Goal: Transaction & Acquisition: Purchase product/service

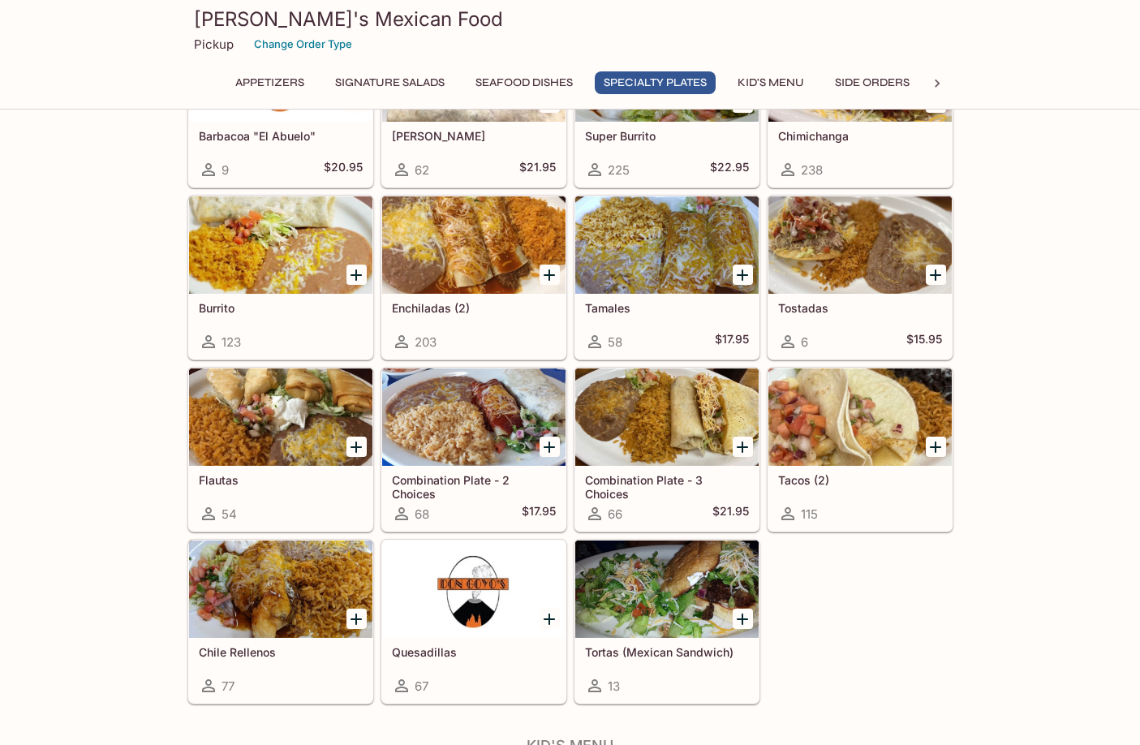
scroll to position [1622, 0]
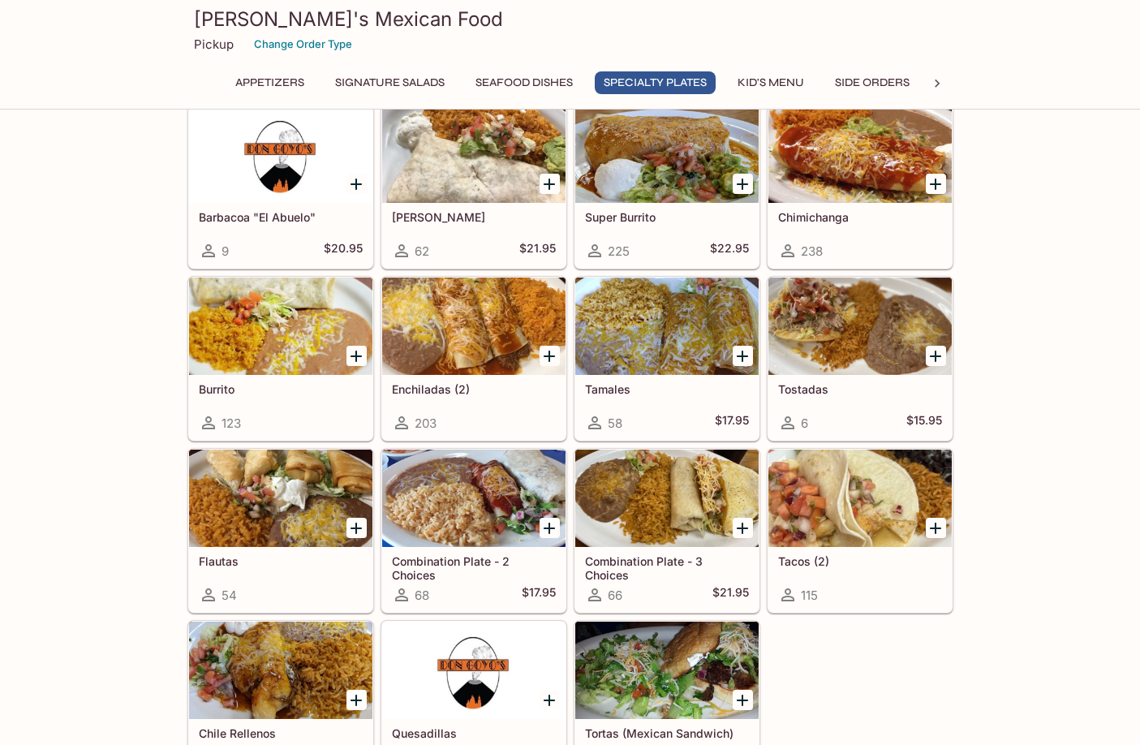
click at [493, 508] on div at bounding box center [473, 497] width 183 height 97
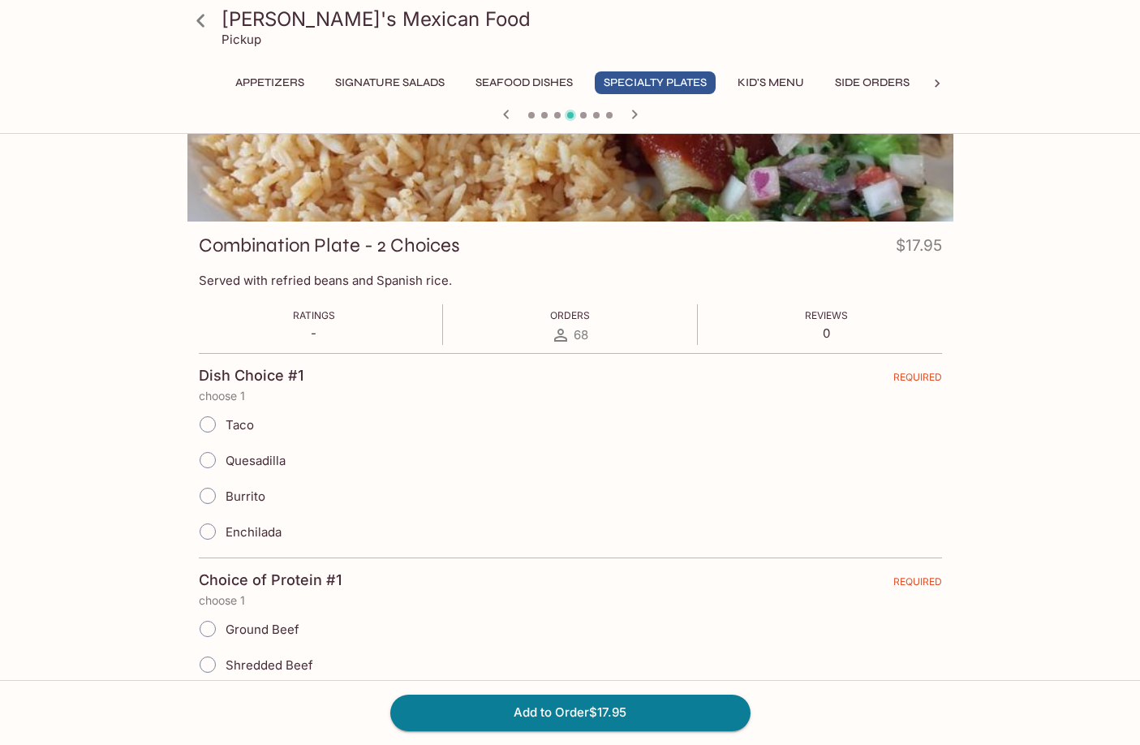
scroll to position [162, 0]
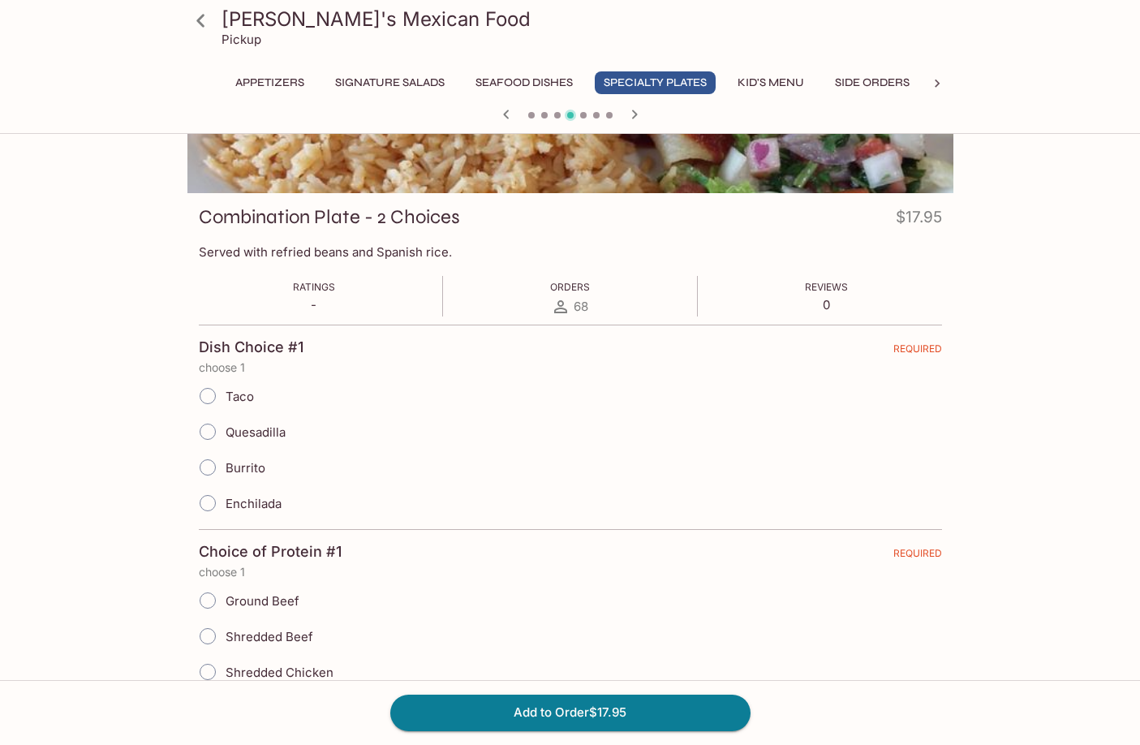
click at [206, 475] on input "Burrito" at bounding box center [208, 467] width 34 height 34
radio input "true"
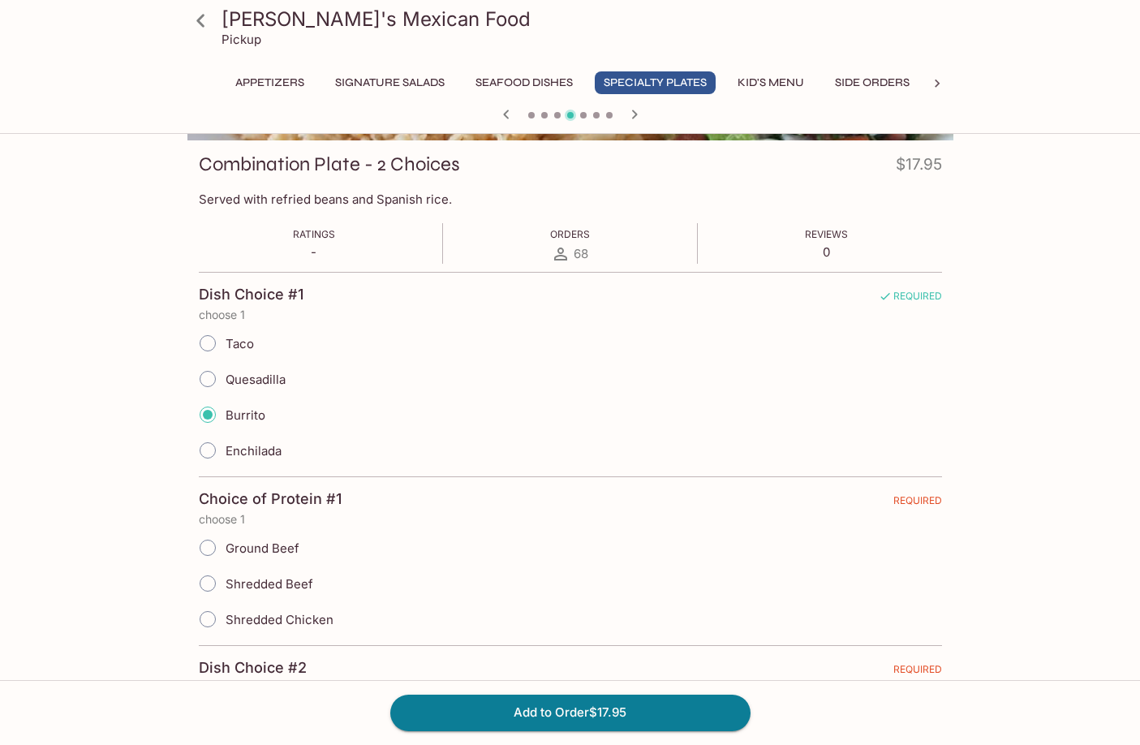
scroll to position [243, 0]
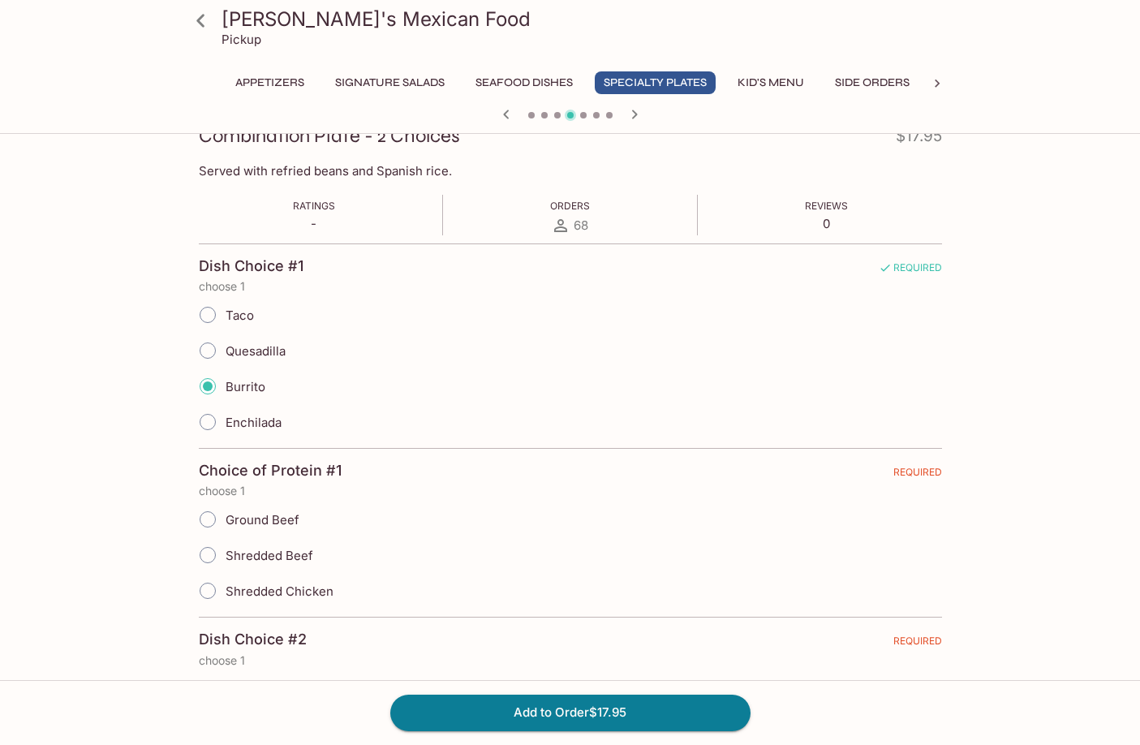
click at [277, 556] on span "Shredded Beef" at bounding box center [270, 555] width 88 height 15
click at [225, 556] on input "Shredded Beef" at bounding box center [208, 555] width 34 height 34
radio input "true"
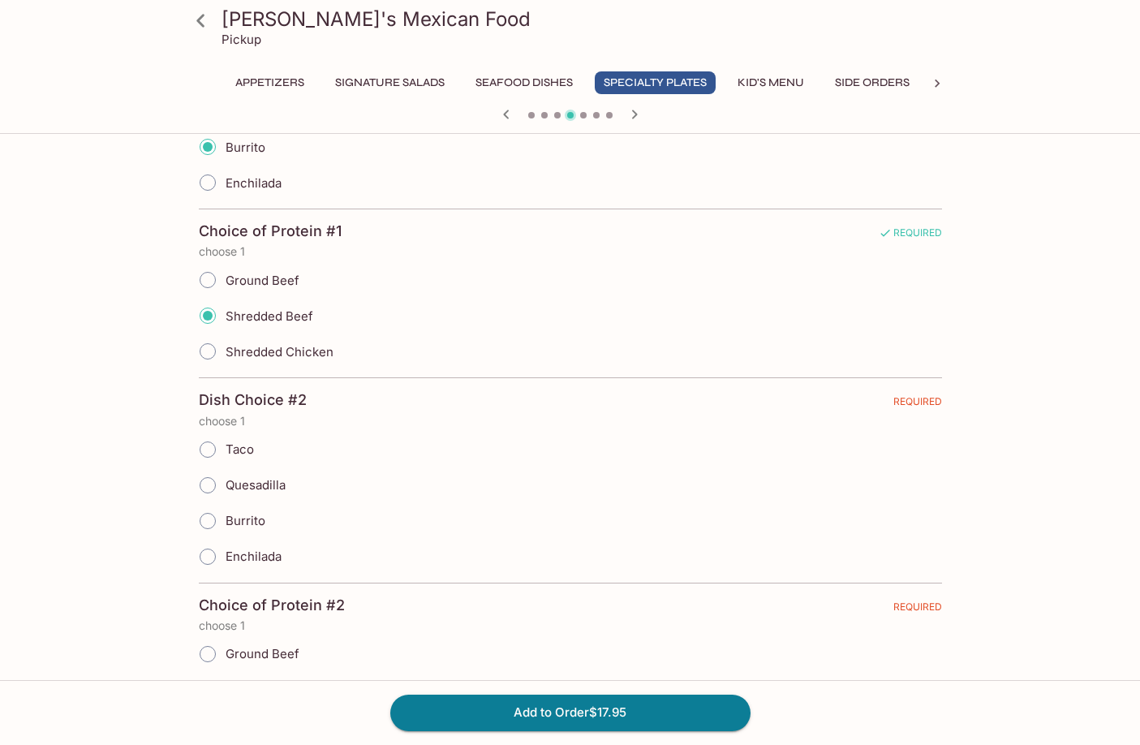
scroll to position [487, 0]
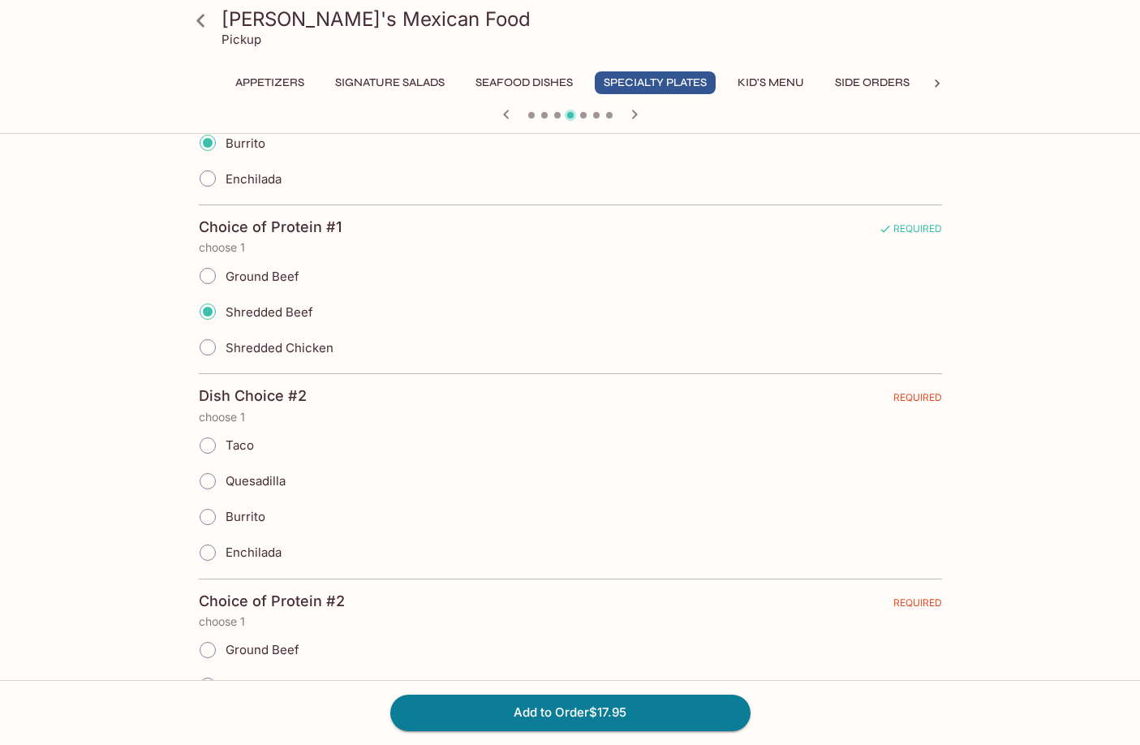
click at [263, 548] on span "Enchilada" at bounding box center [254, 551] width 56 height 15
click at [225, 548] on input "Enchilada" at bounding box center [208, 552] width 34 height 34
radio input "true"
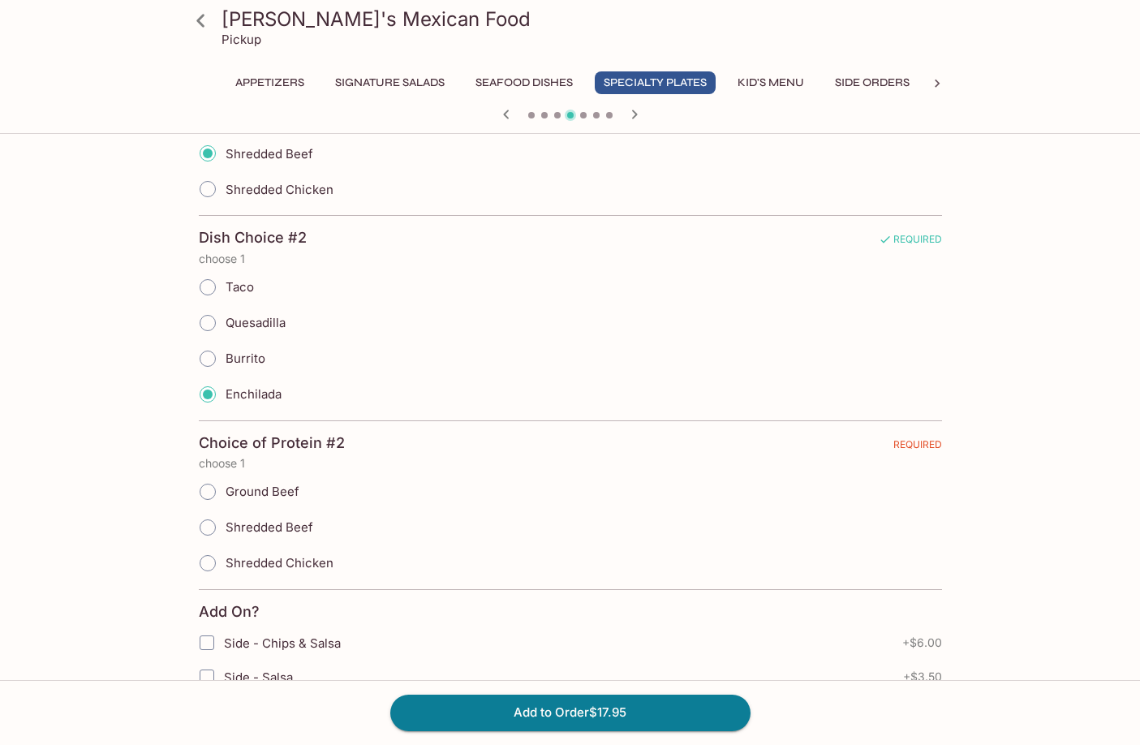
scroll to position [649, 0]
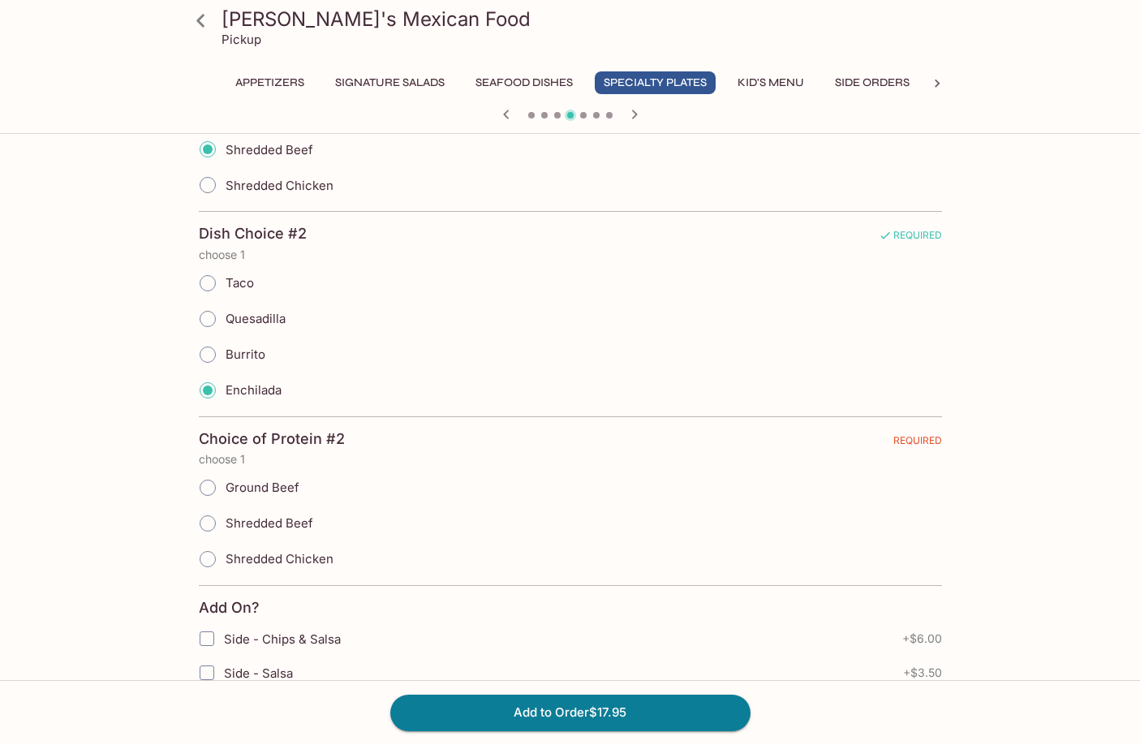
click at [274, 528] on span "Shredded Beef" at bounding box center [270, 522] width 88 height 15
click at [225, 528] on input "Shredded Beef" at bounding box center [208, 523] width 34 height 34
radio input "true"
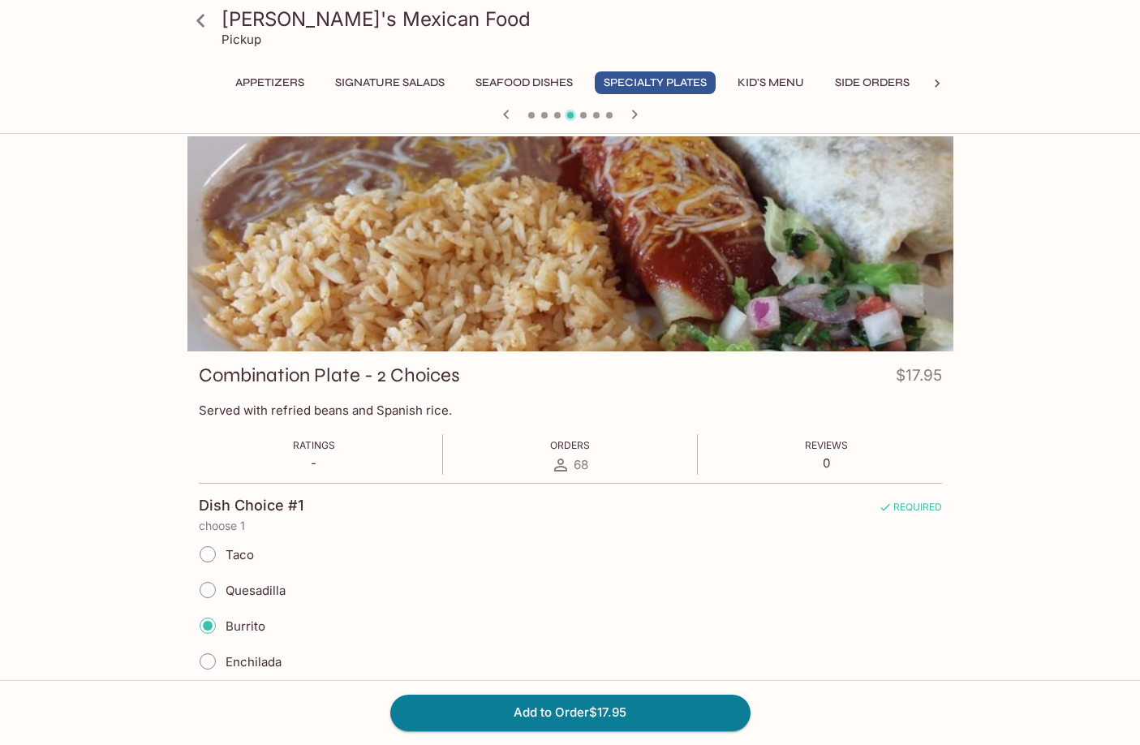
scroll to position [0, 0]
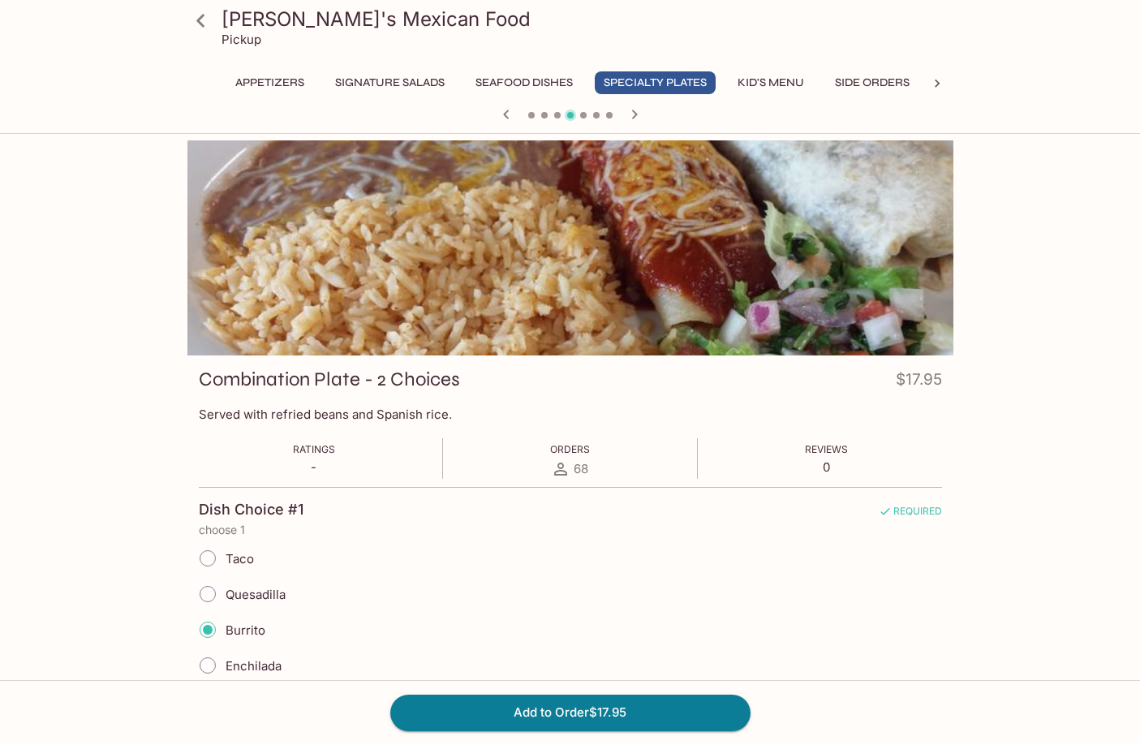
click at [598, 76] on div "Appetizers Signature Salads Seafood Dishes Specialty Plates Kid's Menu Side Ord…" at bounding box center [570, 82] width 701 height 23
click at [629, 84] on button "Specialty Plates" at bounding box center [655, 82] width 121 height 23
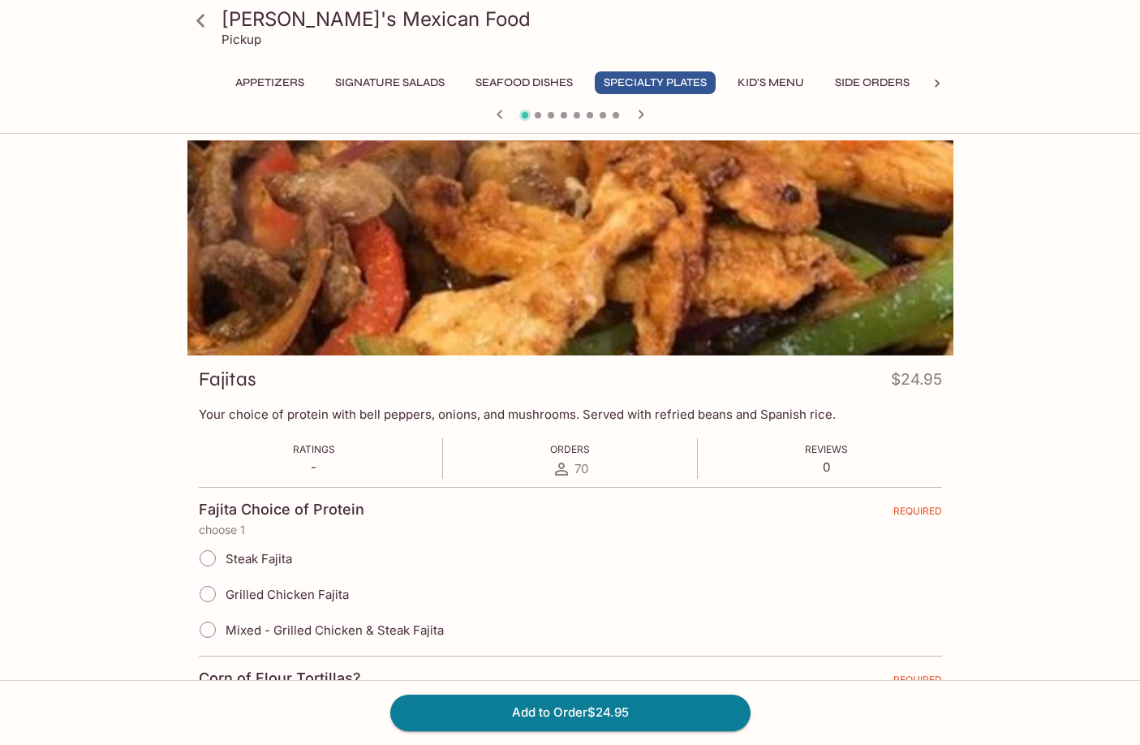
click at [233, 47] on div "[PERSON_NAME]'s Mexican Food Pickup" at bounding box center [570, 32] width 779 height 65
click at [206, 24] on icon at bounding box center [201, 20] width 28 height 28
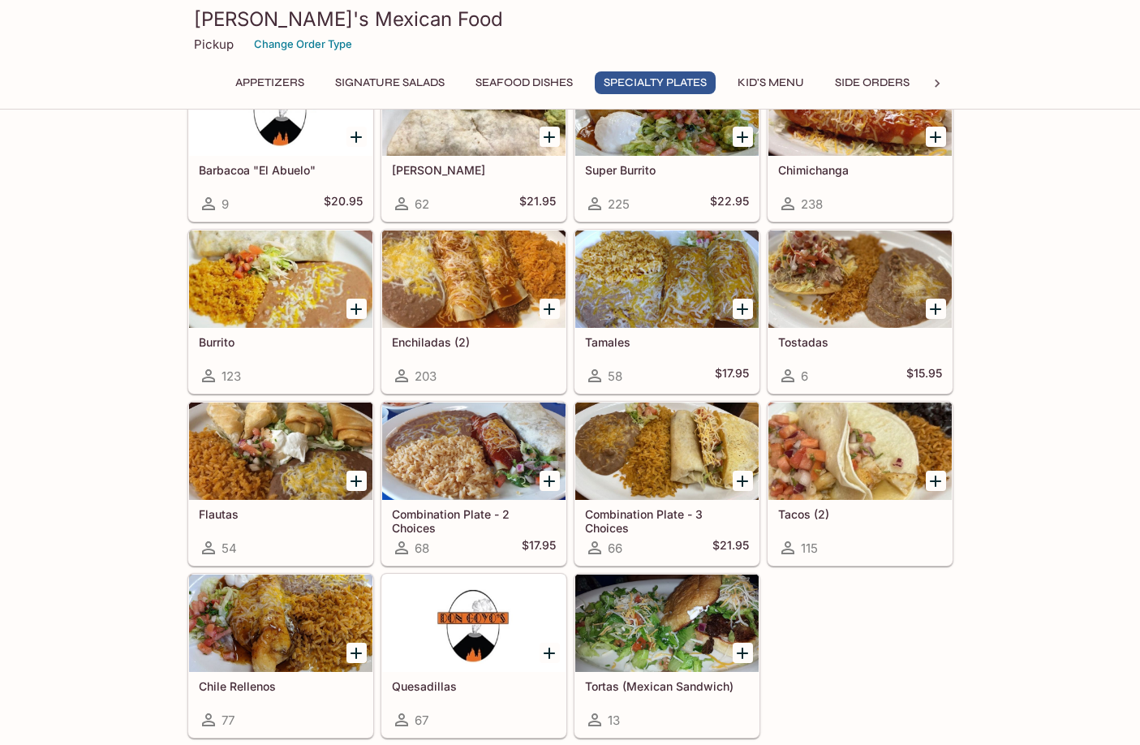
scroll to position [1704, 0]
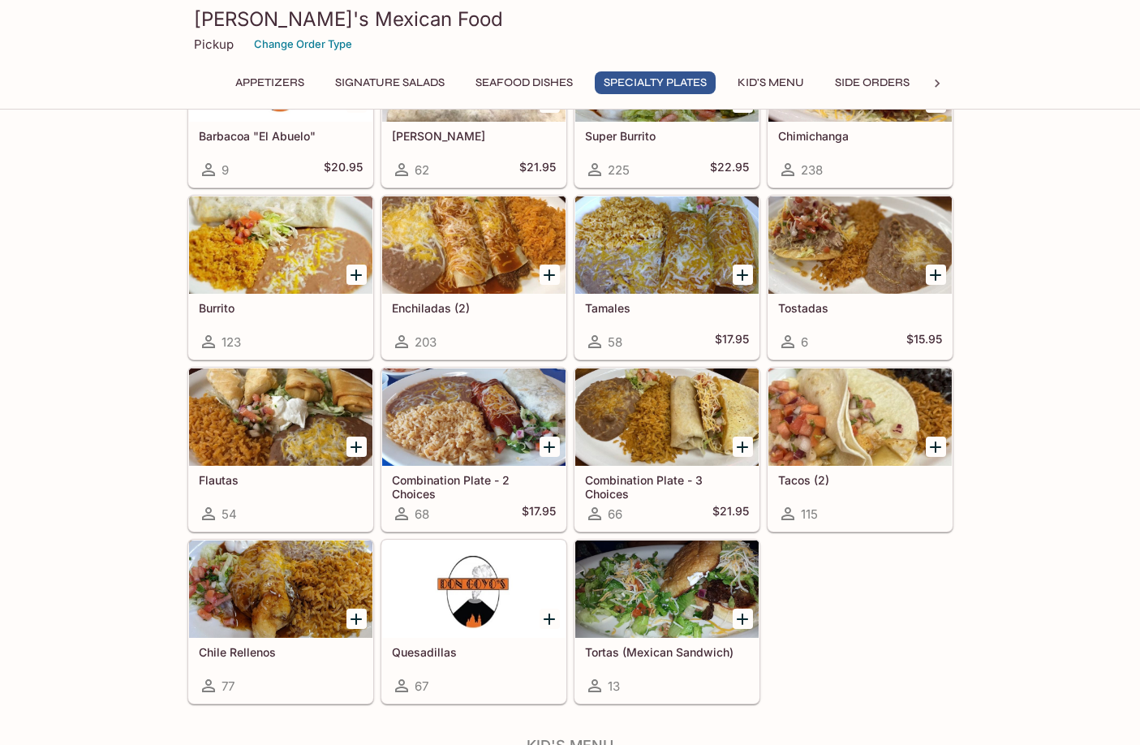
click at [725, 410] on div at bounding box center [666, 416] width 183 height 97
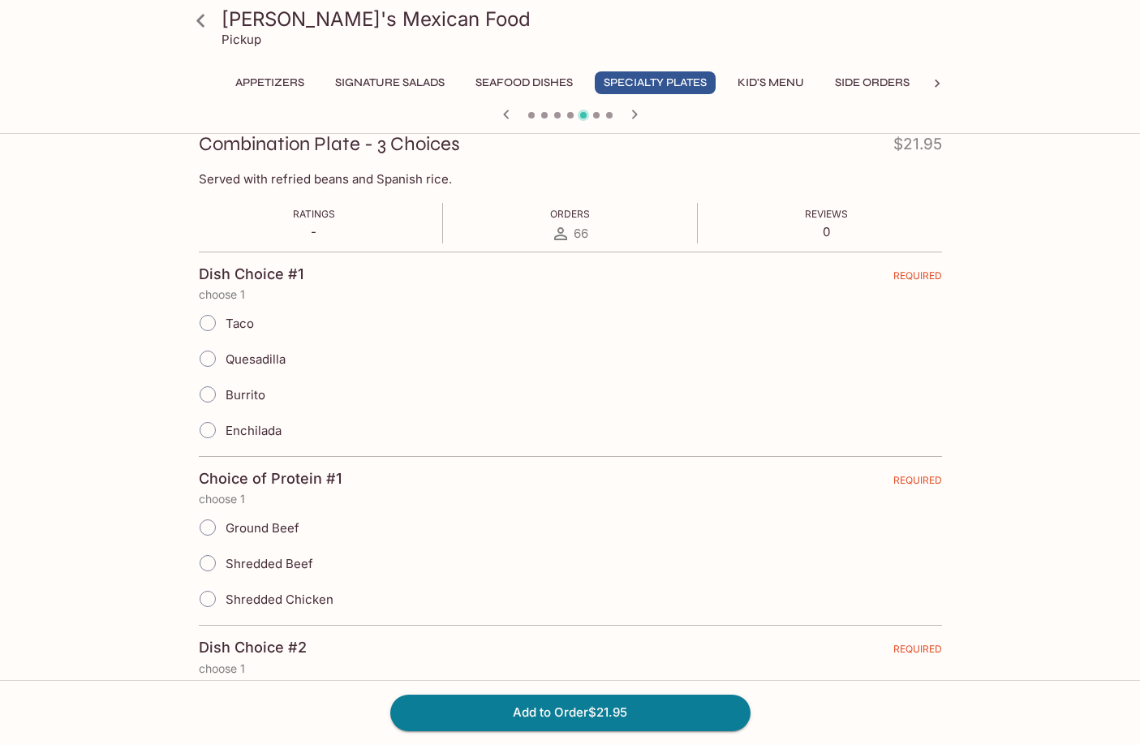
scroll to position [243, 0]
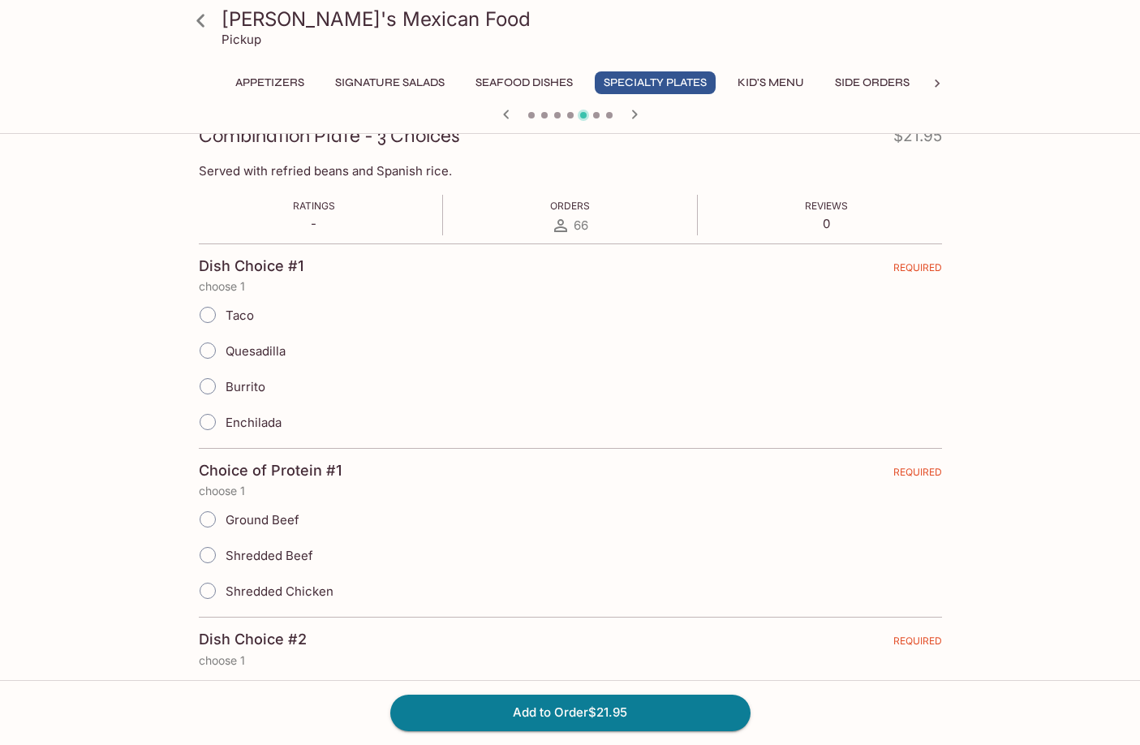
click at [255, 385] on span "Burrito" at bounding box center [246, 386] width 40 height 15
click at [225, 385] on input "Burrito" at bounding box center [208, 386] width 34 height 34
radio input "true"
click at [283, 552] on span "Shredded Beef" at bounding box center [270, 555] width 88 height 15
click at [225, 552] on input "Shredded Beef" at bounding box center [208, 555] width 34 height 34
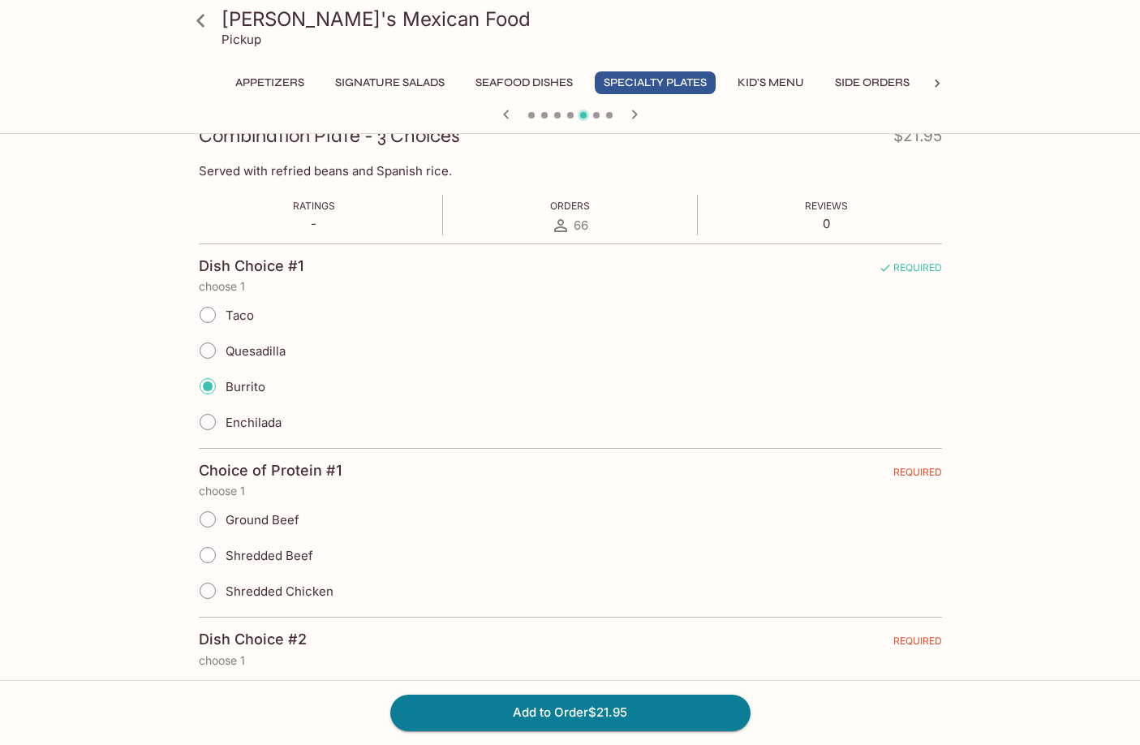
radio input "true"
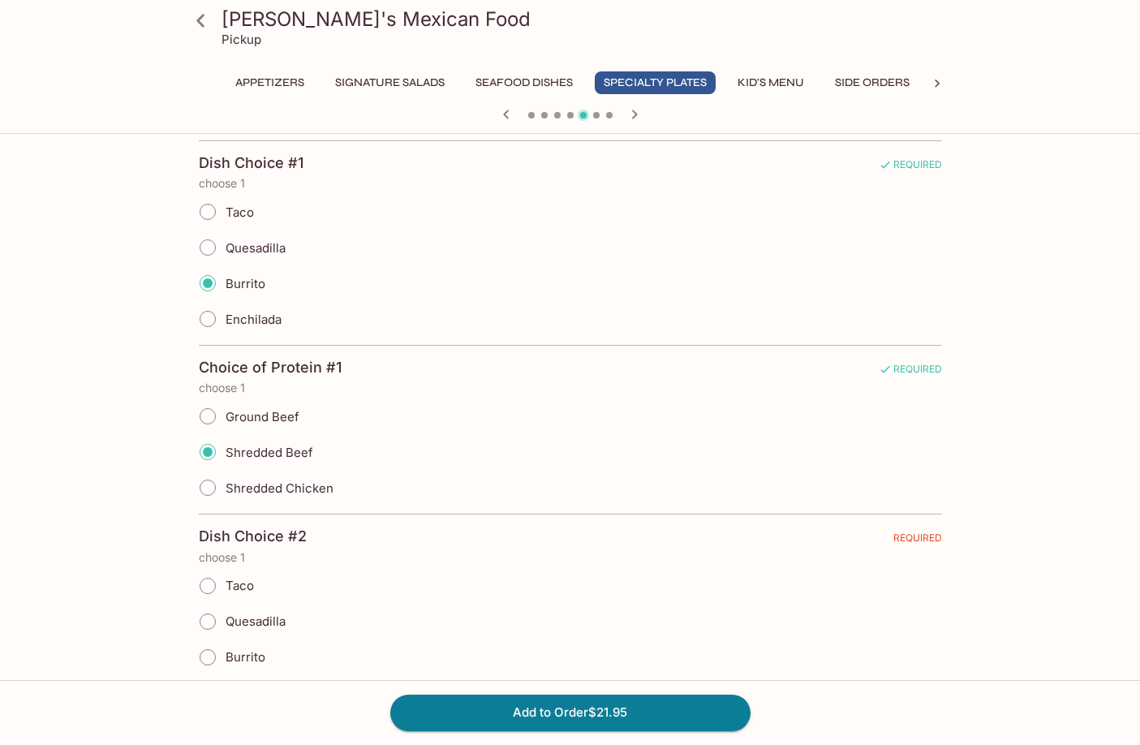
scroll to position [568, 0]
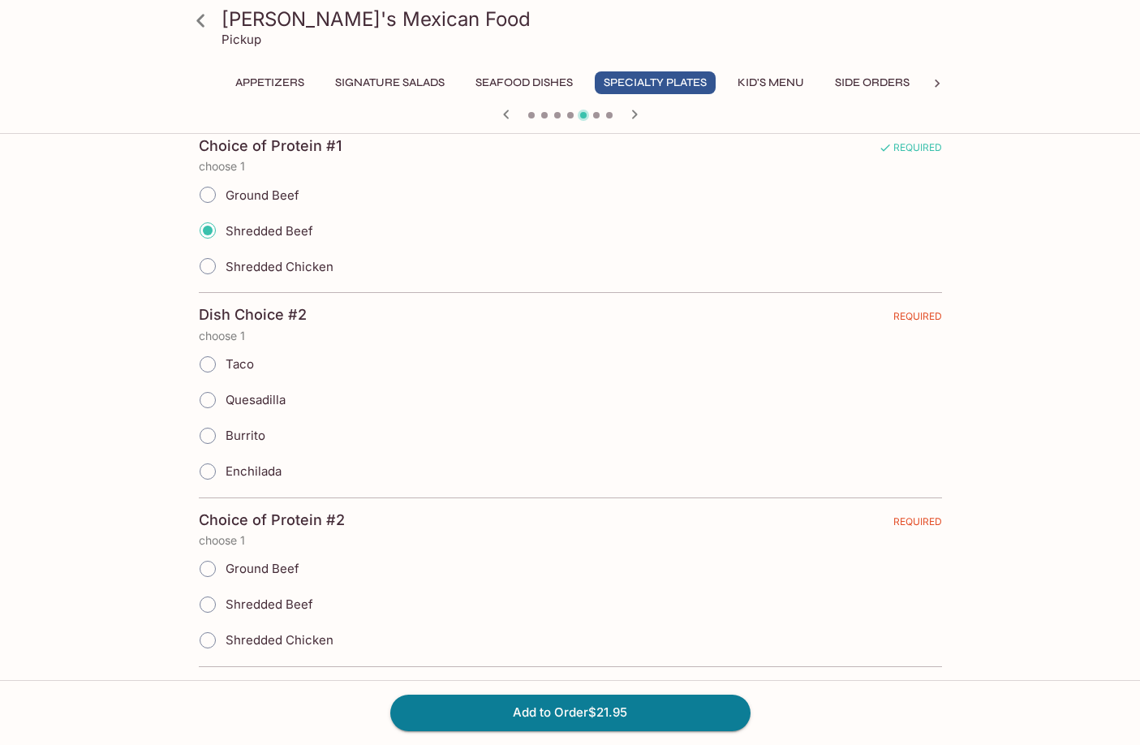
click at [254, 470] on span "Enchilada" at bounding box center [254, 470] width 56 height 15
click at [225, 470] on input "Enchilada" at bounding box center [208, 471] width 34 height 34
radio input "true"
click at [256, 602] on span "Shredded Beef" at bounding box center [270, 603] width 88 height 15
click at [225, 602] on input "Shredded Beef" at bounding box center [208, 604] width 34 height 34
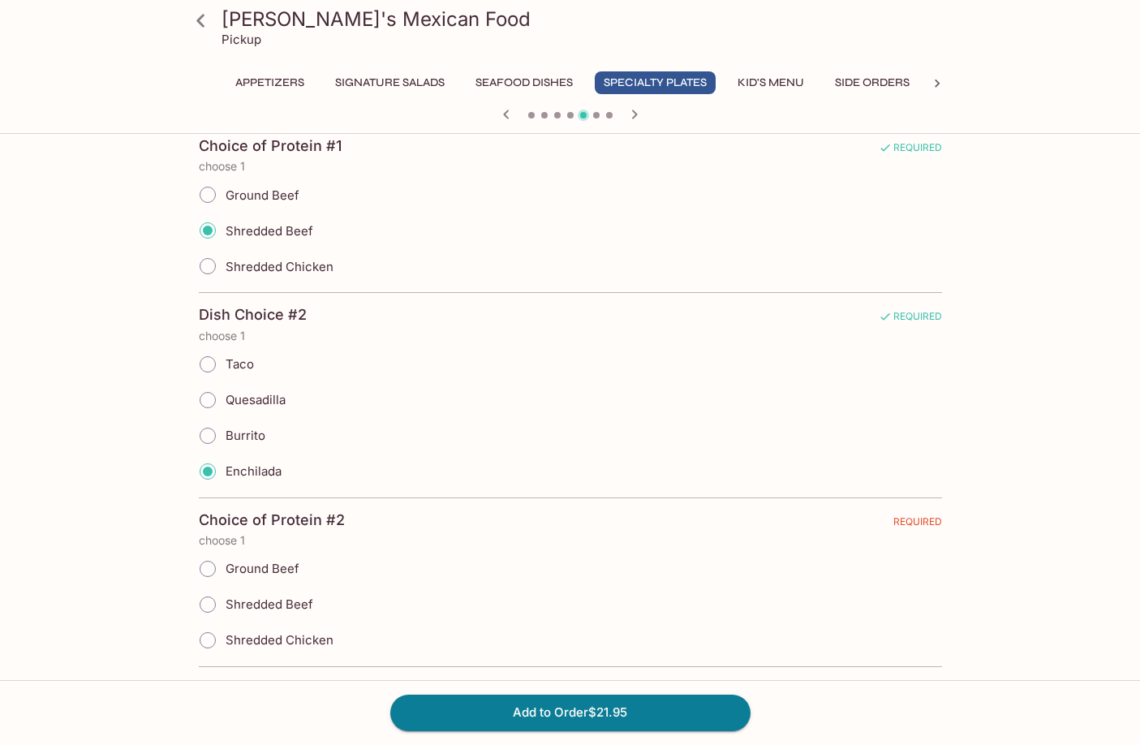
radio input "true"
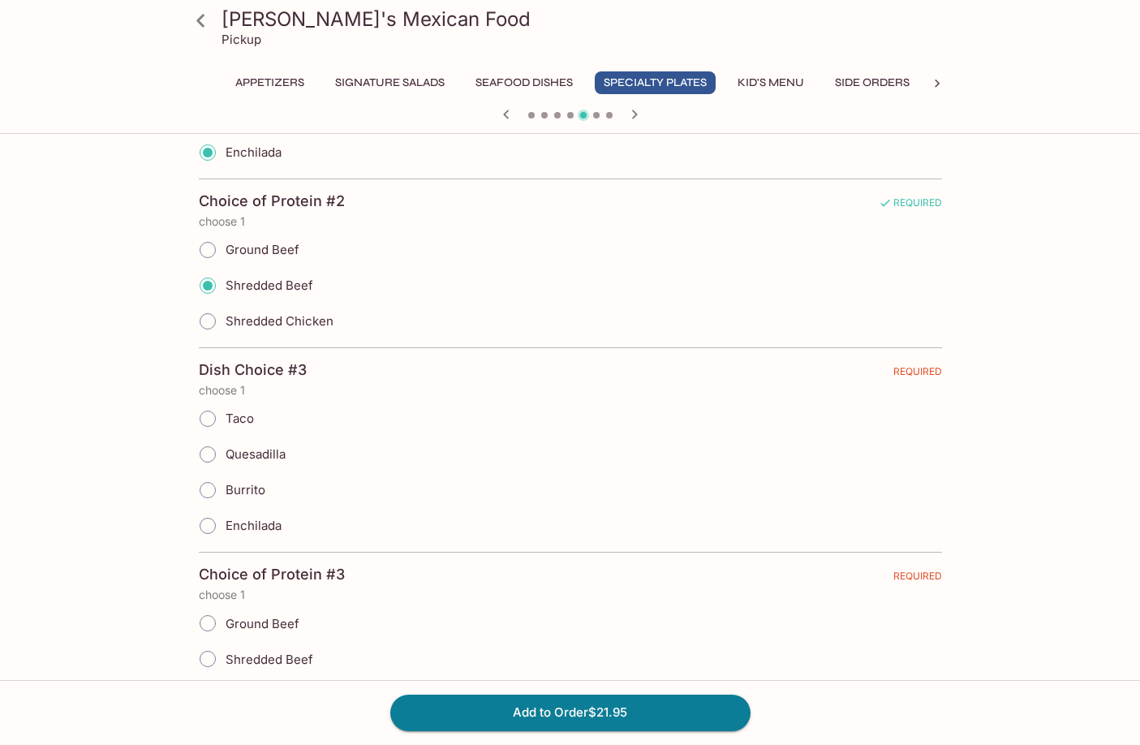
scroll to position [892, 0]
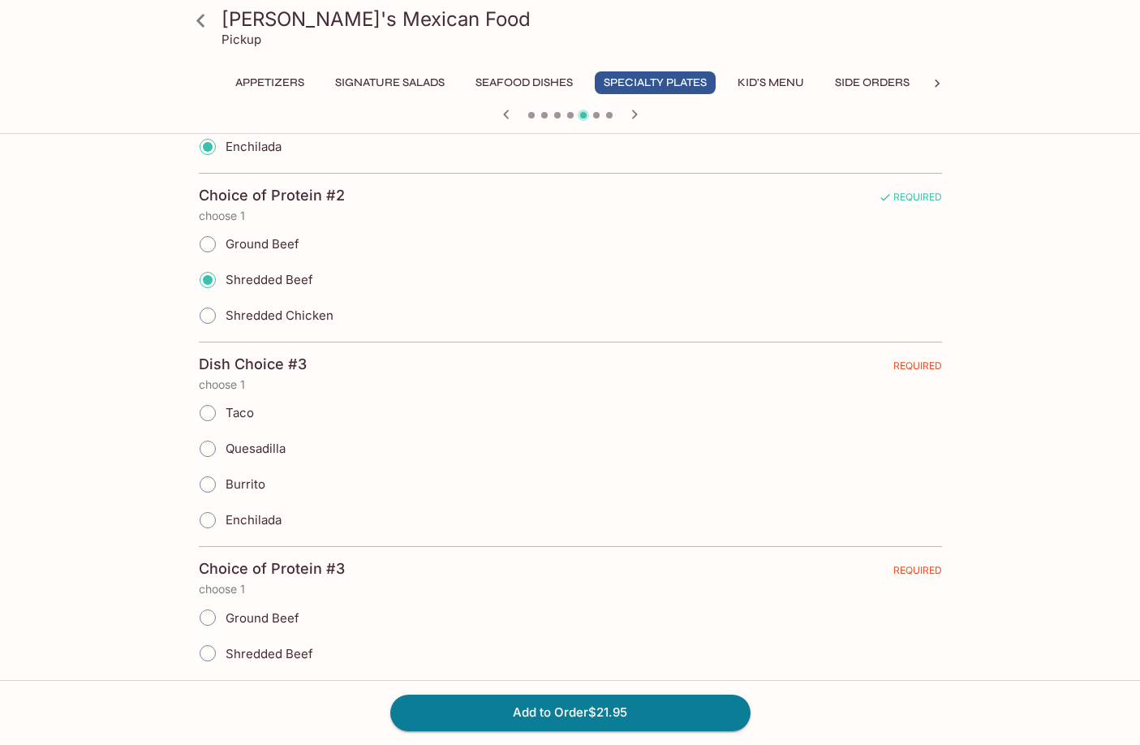
click at [275, 447] on span "Quesadilla" at bounding box center [256, 447] width 60 height 15
click at [225, 447] on input "Quesadilla" at bounding box center [208, 449] width 34 height 34
radio input "true"
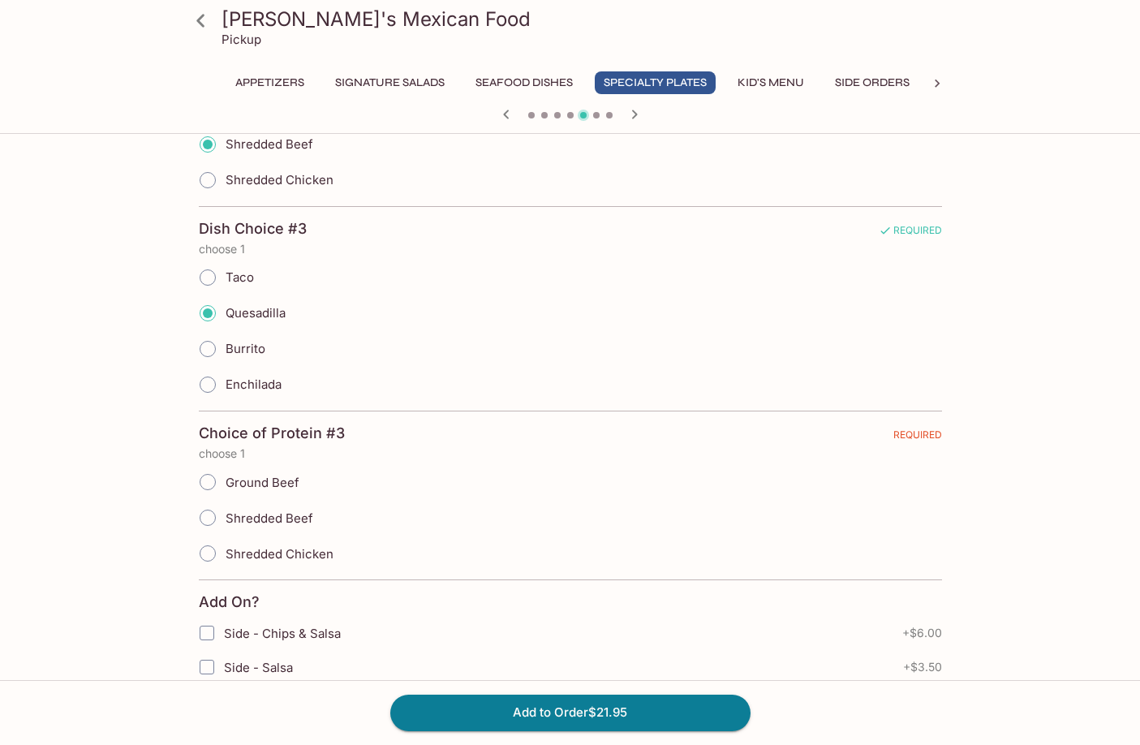
scroll to position [1055, 0]
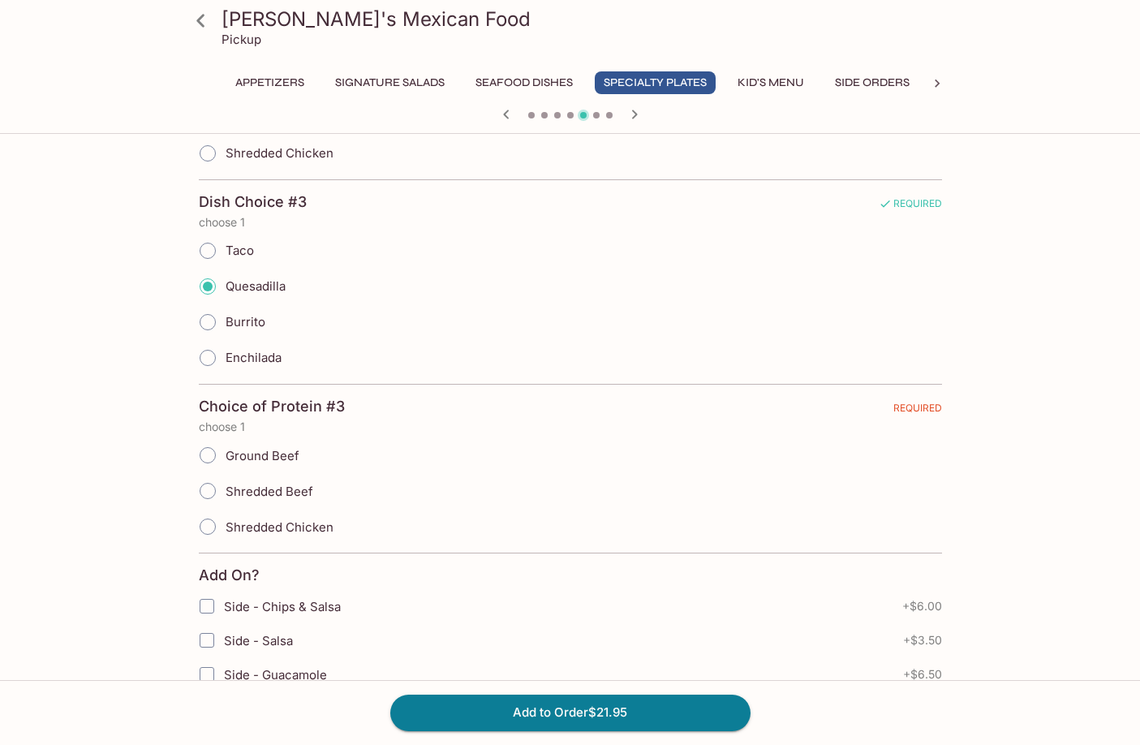
click at [303, 527] on span "Shredded Chicken" at bounding box center [280, 526] width 108 height 15
click at [225, 527] on input "Shredded Chicken" at bounding box center [208, 526] width 34 height 34
radio input "true"
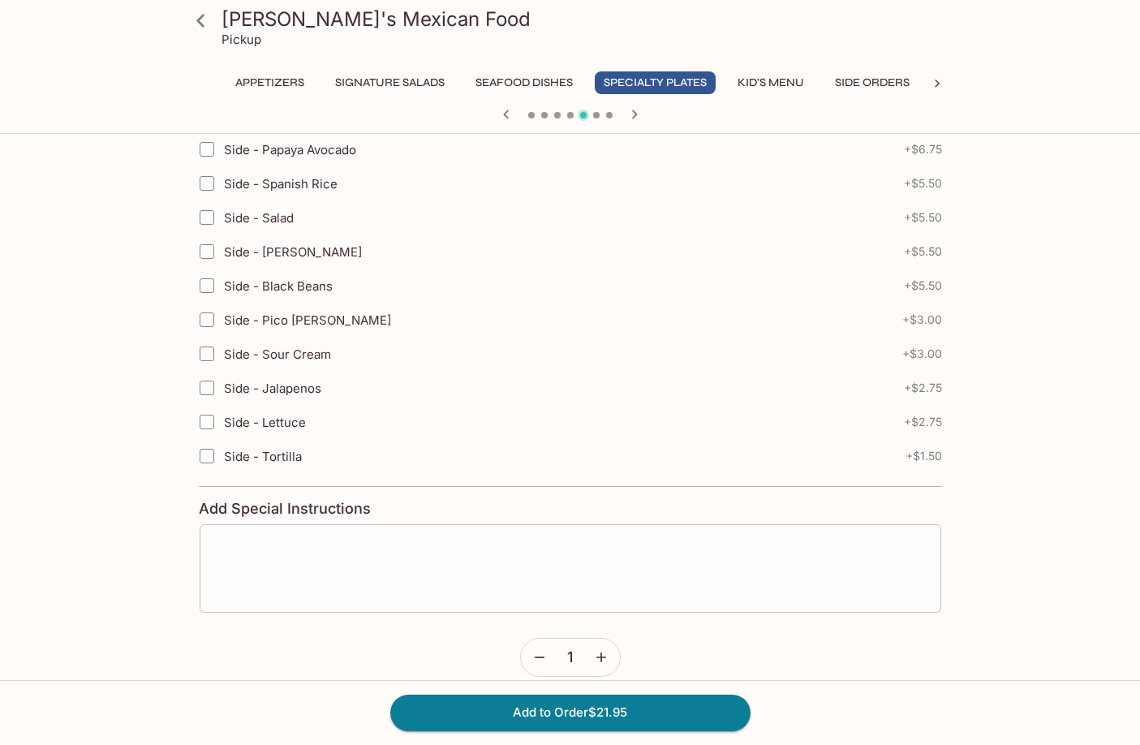
scroll to position [1634, 0]
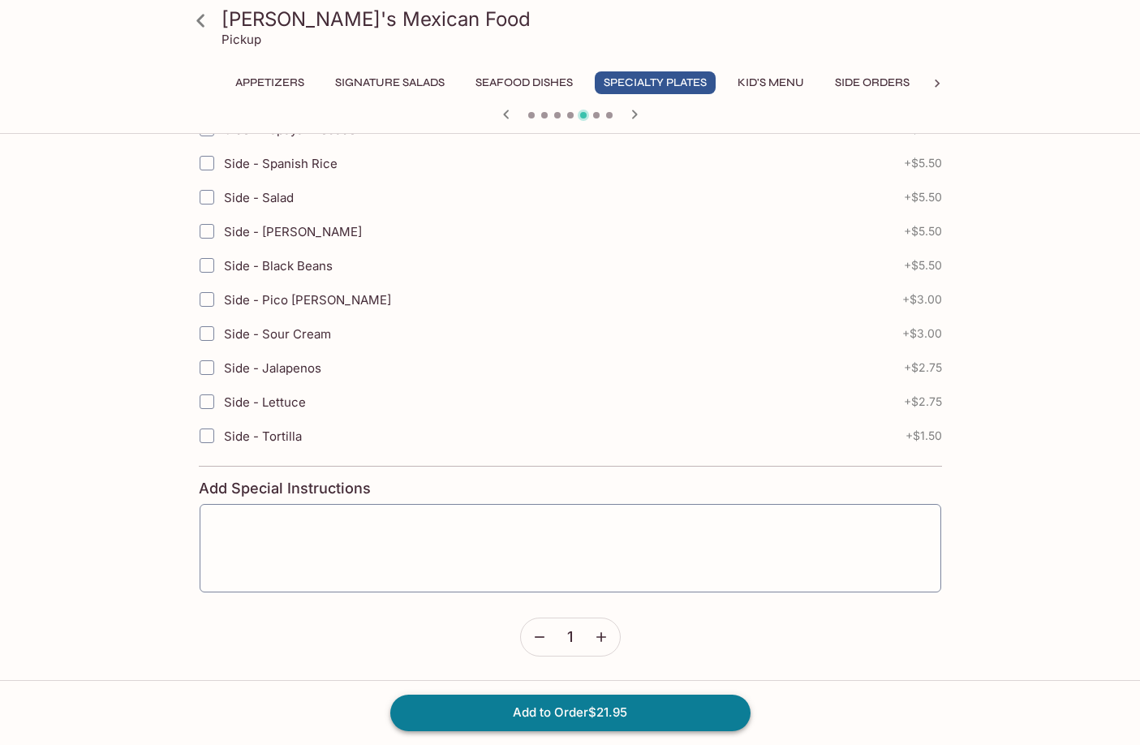
click at [603, 724] on button "Add to Order $21.95" at bounding box center [570, 712] width 360 height 36
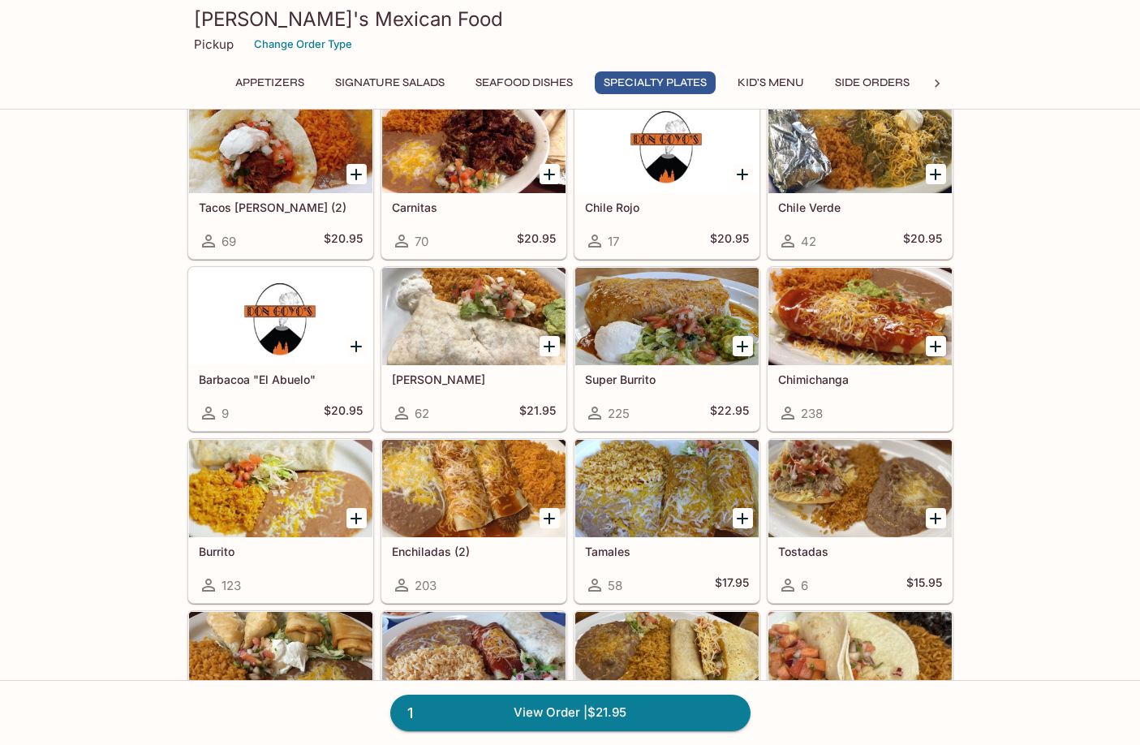
scroll to position [1541, 0]
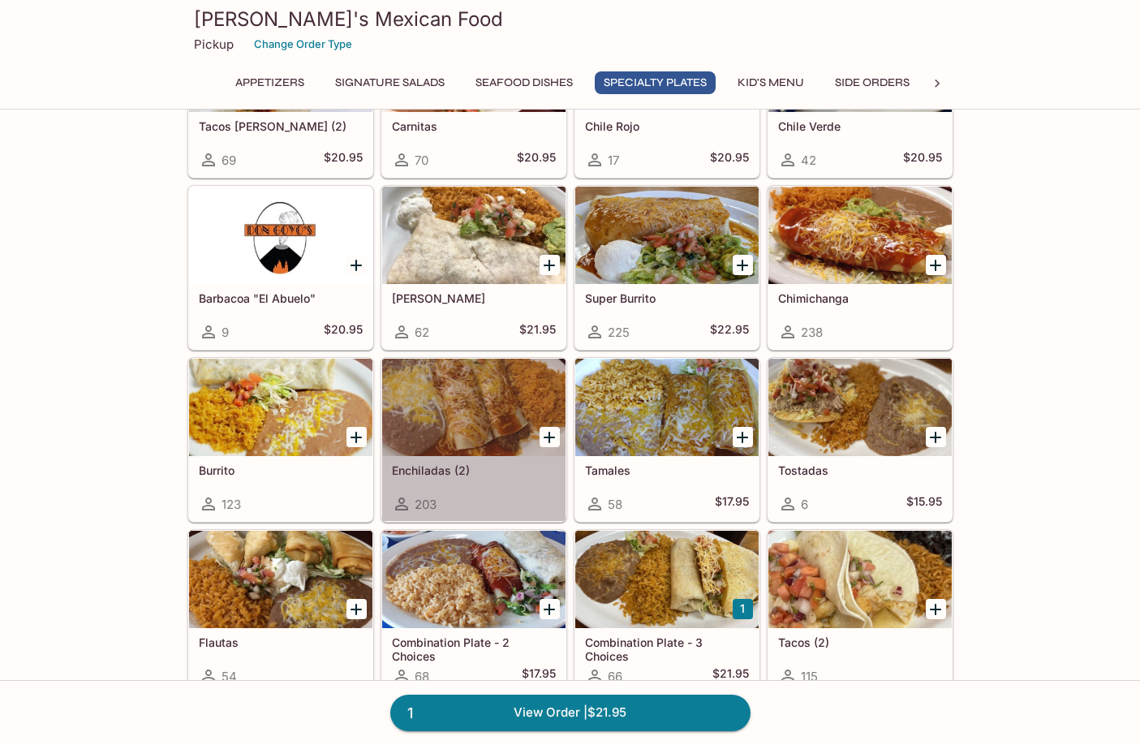
click at [423, 423] on div at bounding box center [473, 407] width 183 height 97
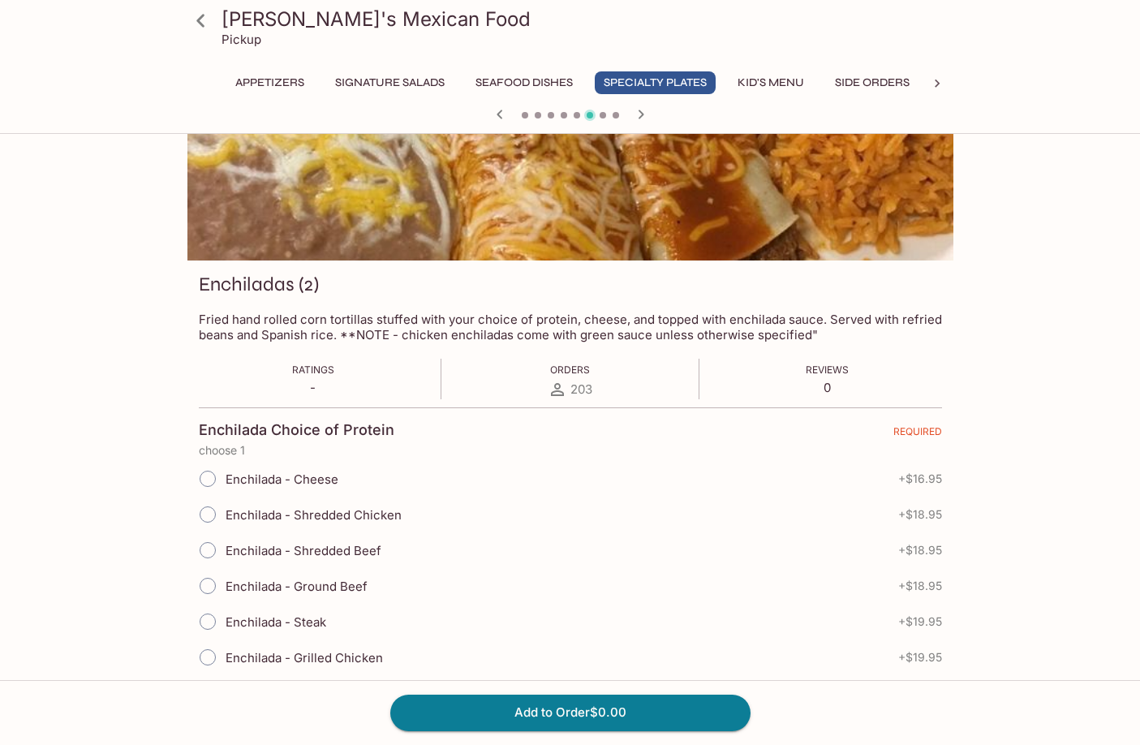
scroll to position [243, 0]
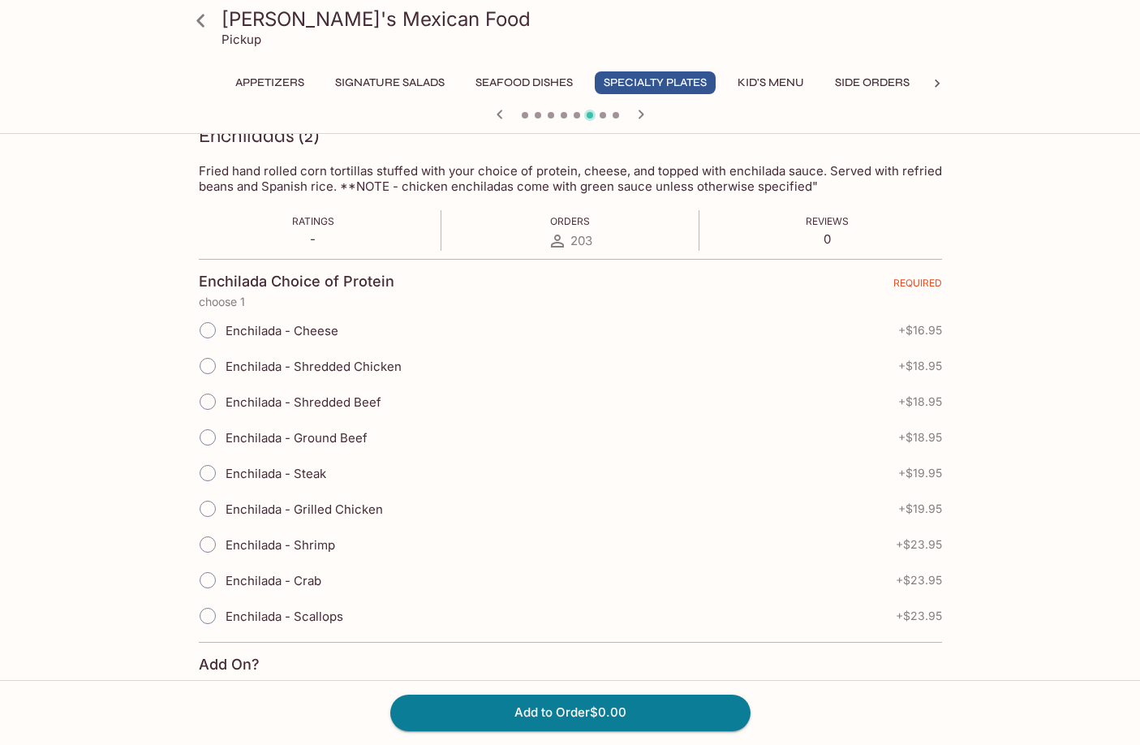
click at [354, 406] on span "Enchilada - Shredded Beef" at bounding box center [304, 401] width 156 height 15
click at [225, 406] on input "Enchilada - Shredded Beef" at bounding box center [208, 402] width 34 height 34
radio input "true"
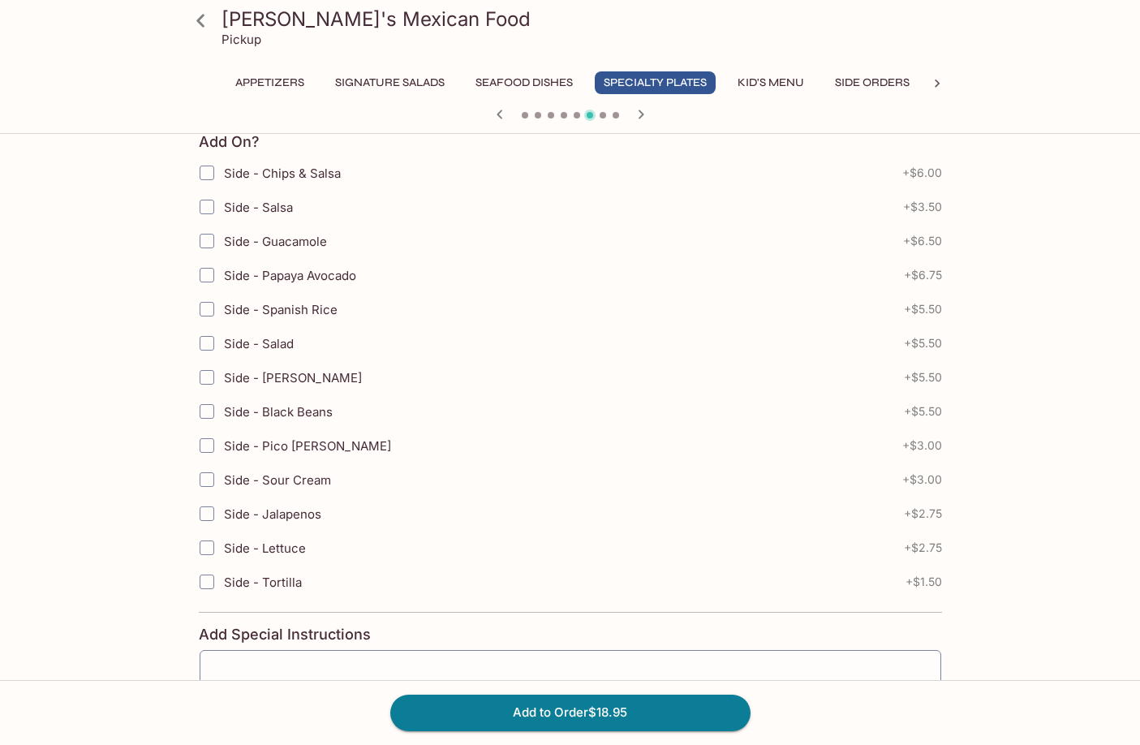
scroll to position [811, 0]
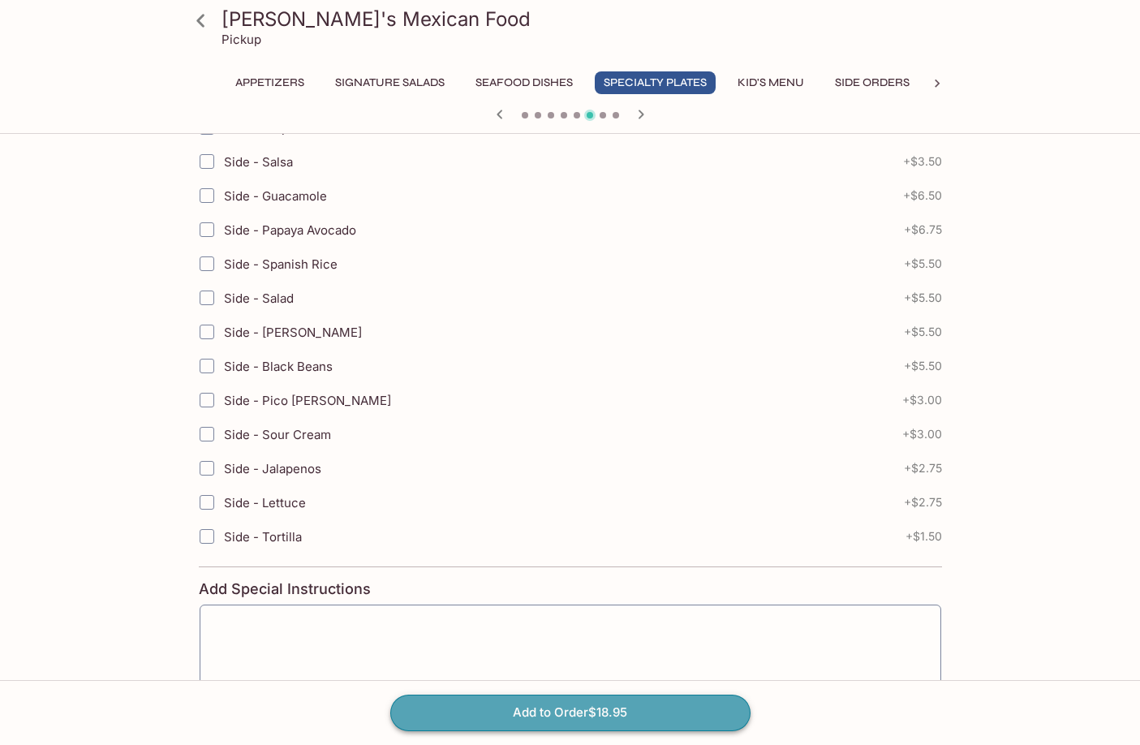
click at [558, 716] on button "Add to Order $18.95" at bounding box center [570, 712] width 360 height 36
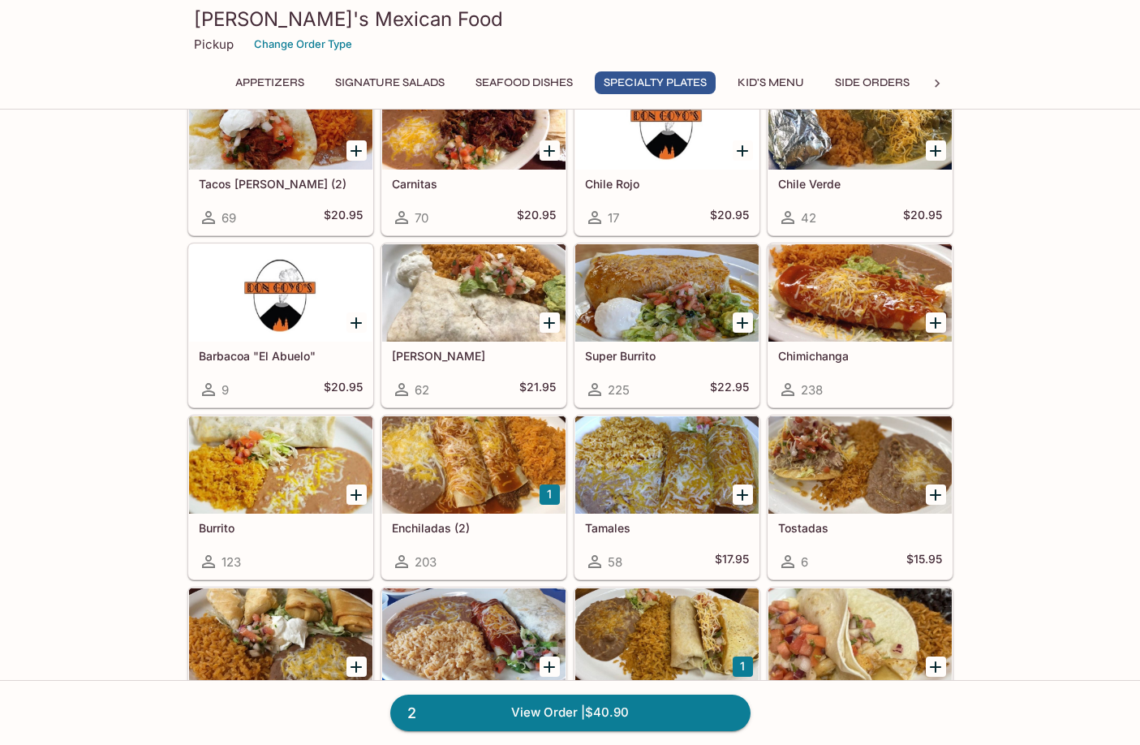
scroll to position [1460, 0]
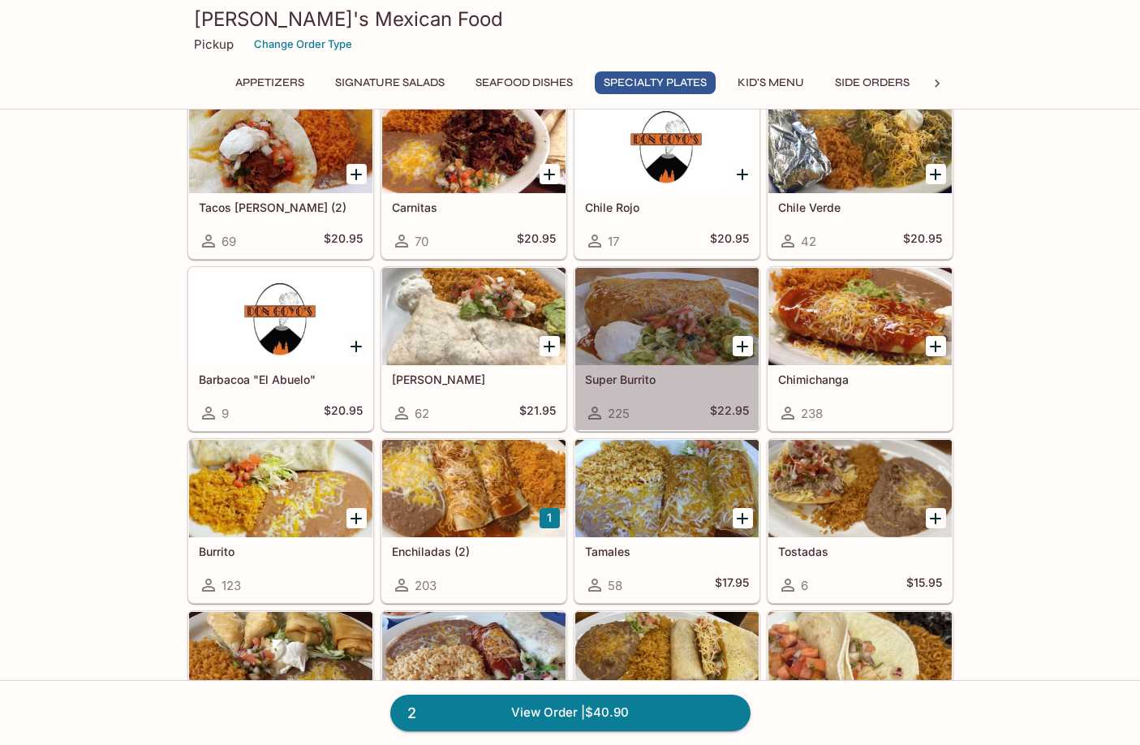
click at [639, 323] on div at bounding box center [666, 316] width 183 height 97
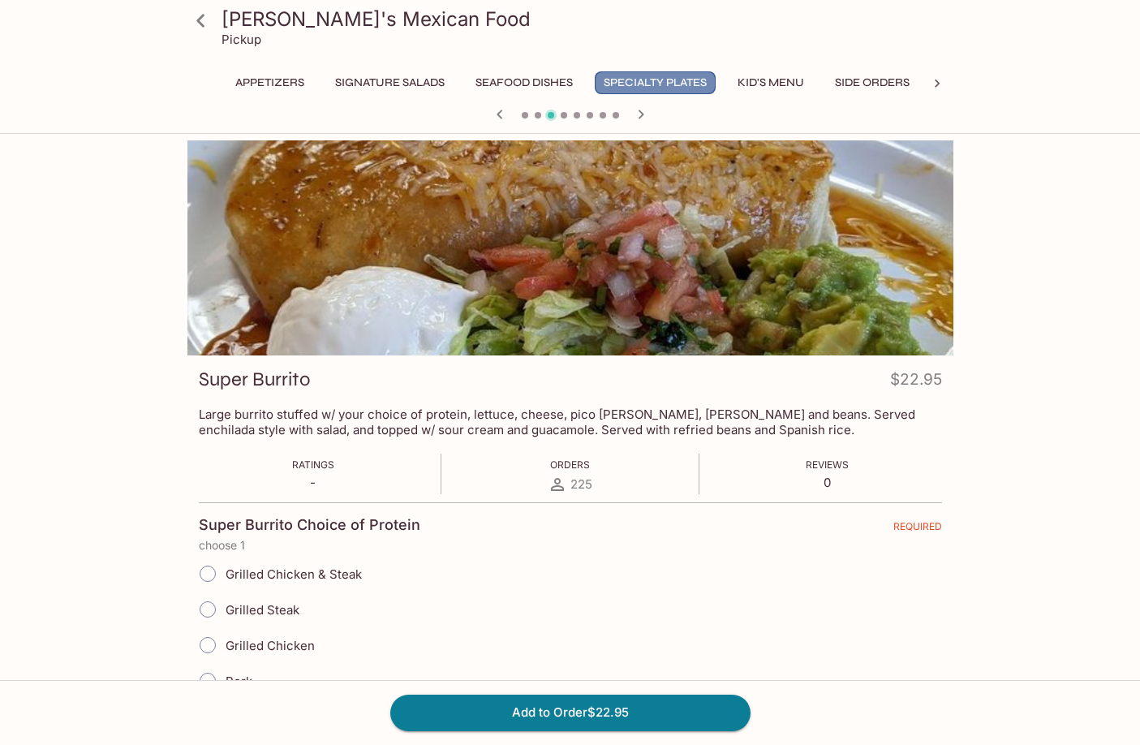
click at [644, 82] on button "Specialty Plates" at bounding box center [655, 82] width 121 height 23
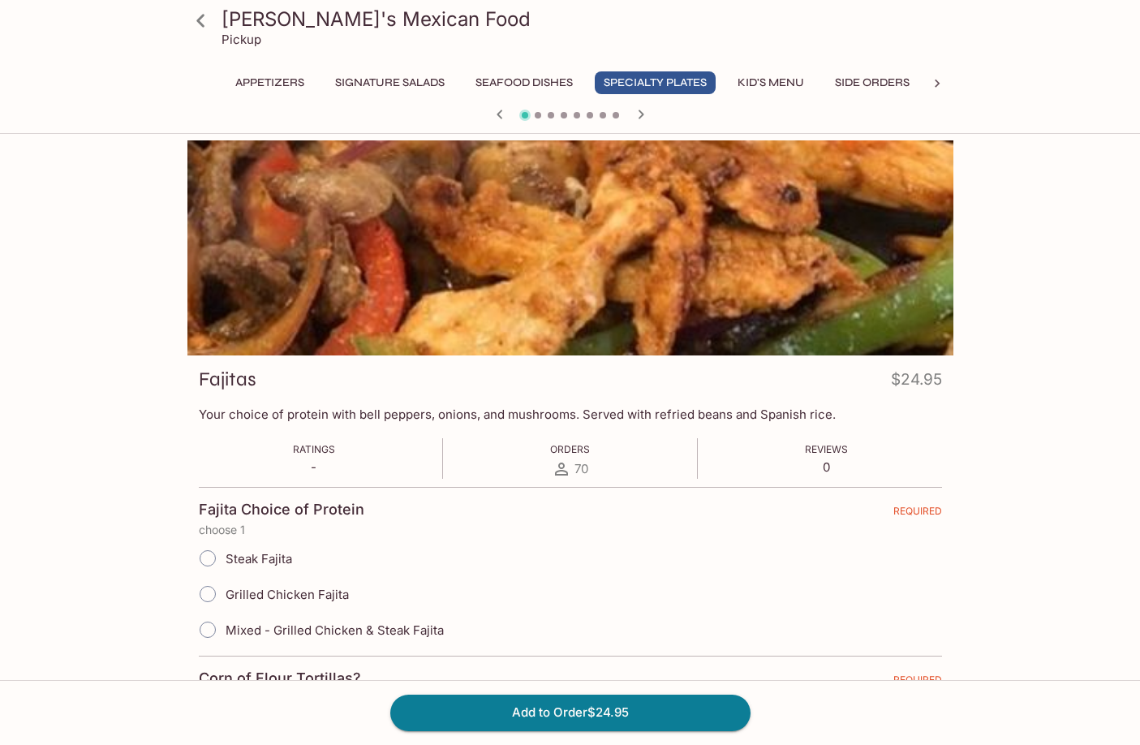
click at [640, 112] on icon "button" at bounding box center [641, 114] width 6 height 9
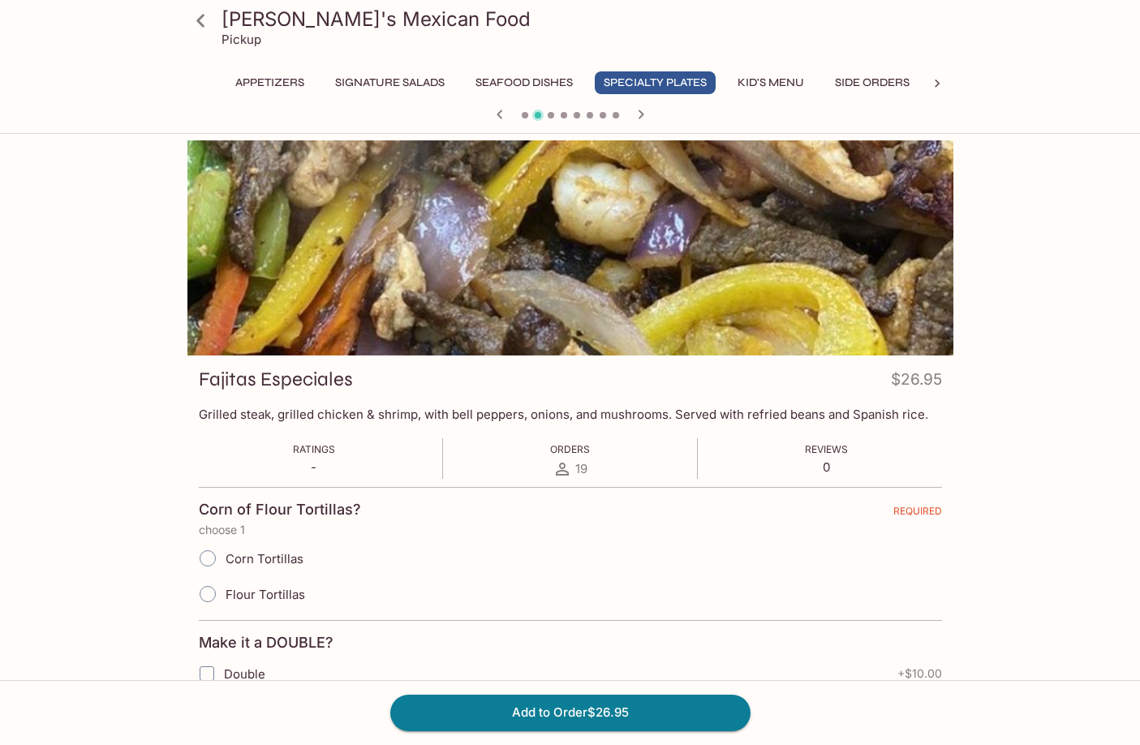
click at [213, 23] on icon at bounding box center [201, 20] width 28 height 28
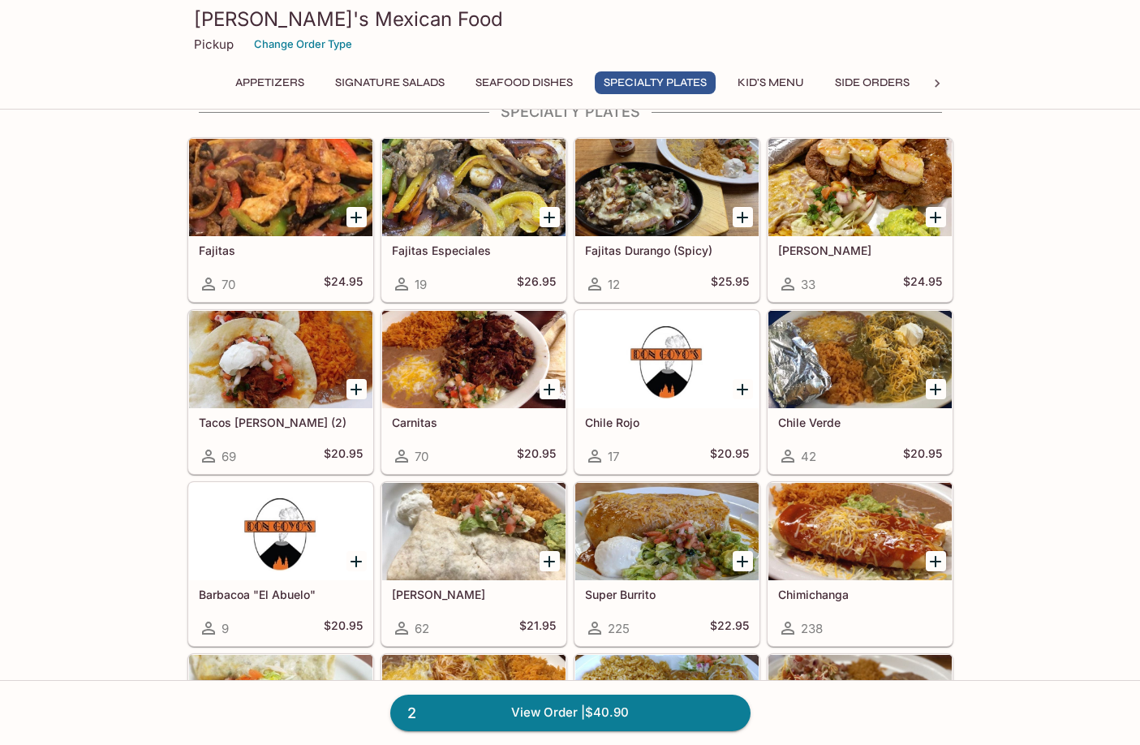
scroll to position [1217, 0]
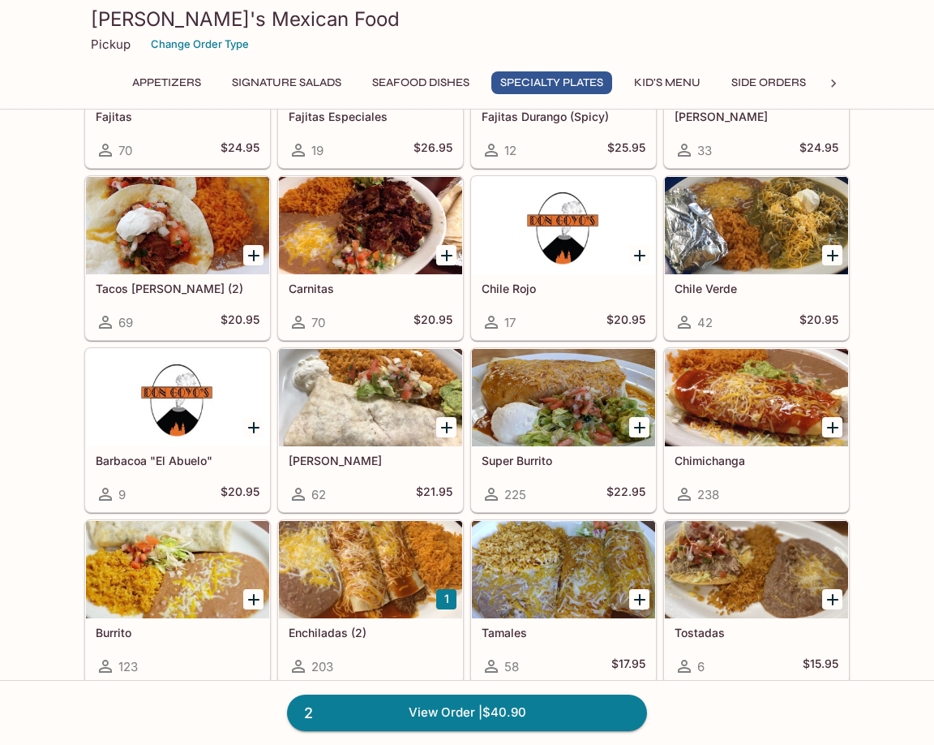
scroll to position [1460, 0]
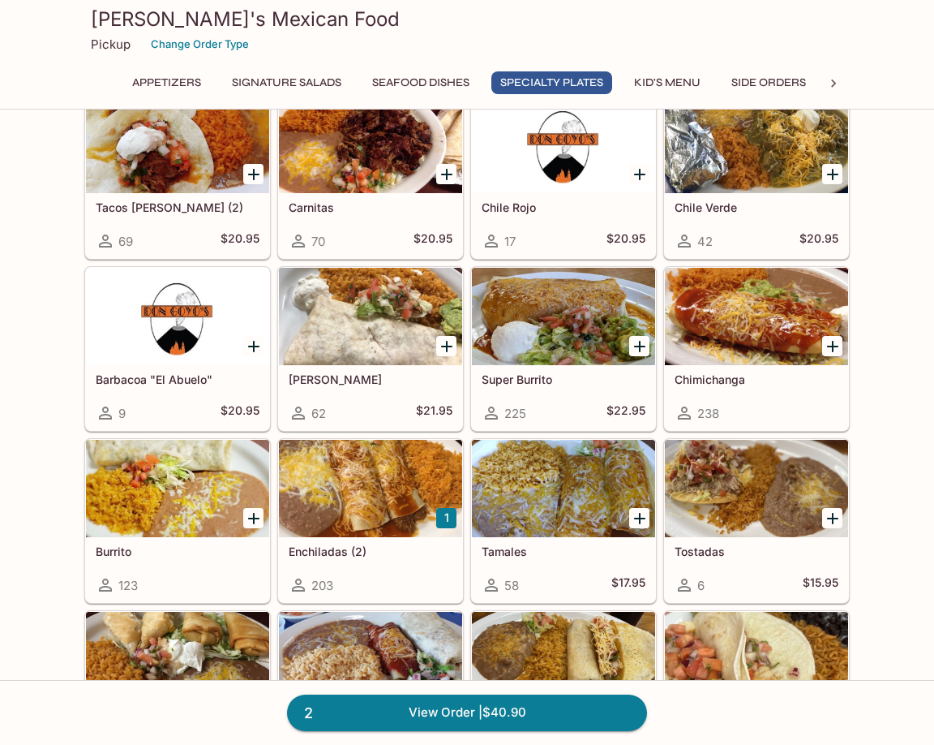
click at [567, 341] on div at bounding box center [563, 316] width 183 height 97
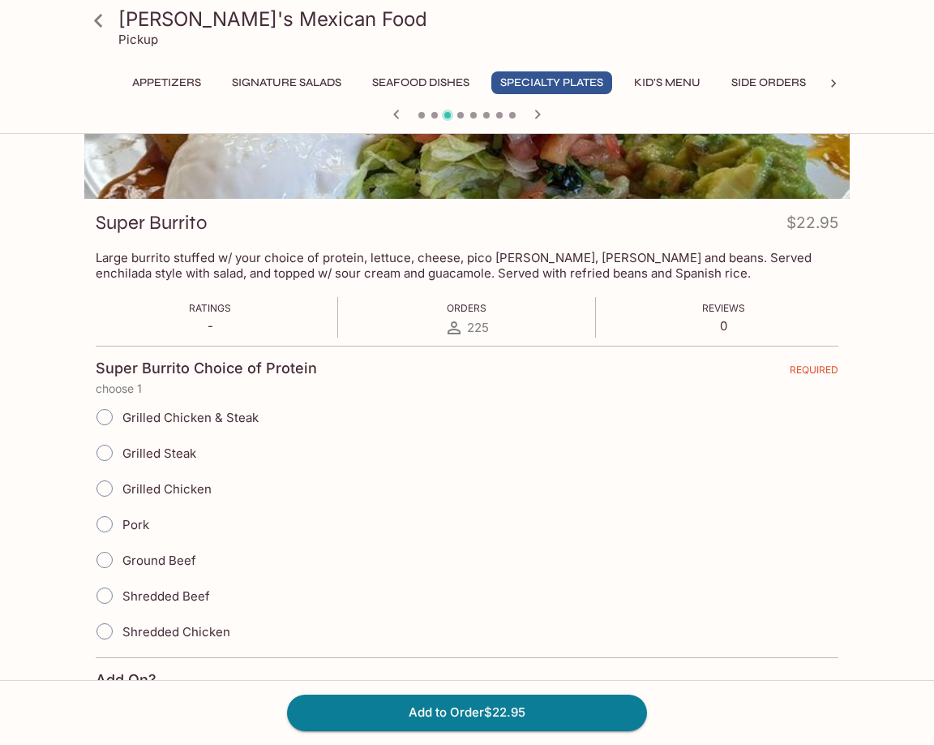
scroll to position [162, 0]
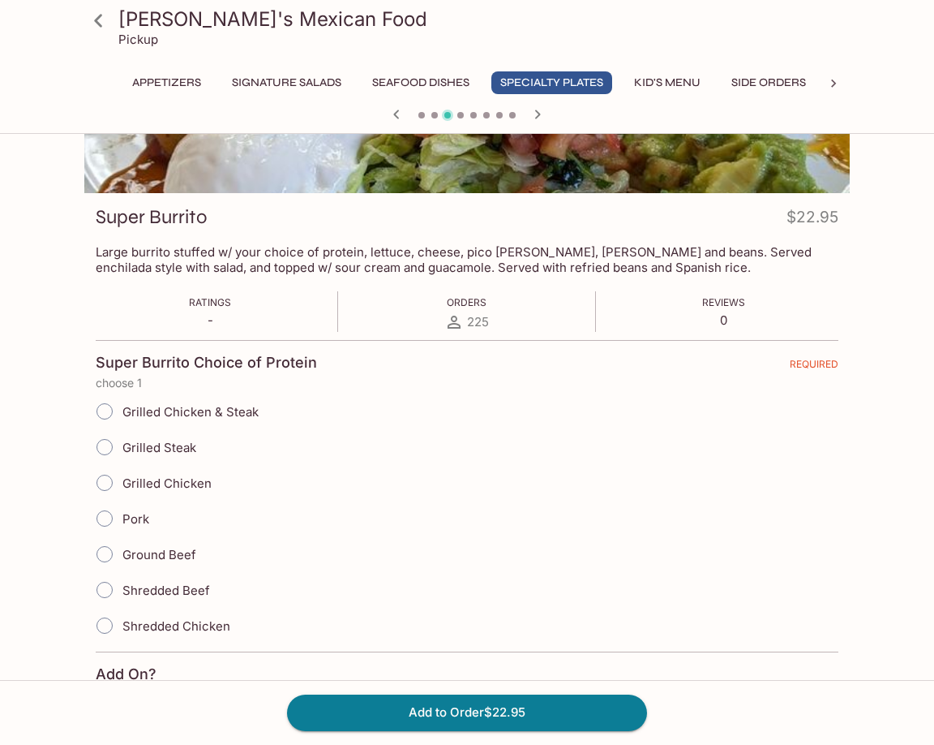
click at [232, 419] on span "Grilled Chicken & Steak" at bounding box center [190, 411] width 136 height 15
click at [122, 419] on input "Grilled Chicken & Steak" at bounding box center [105, 411] width 34 height 34
radio input "true"
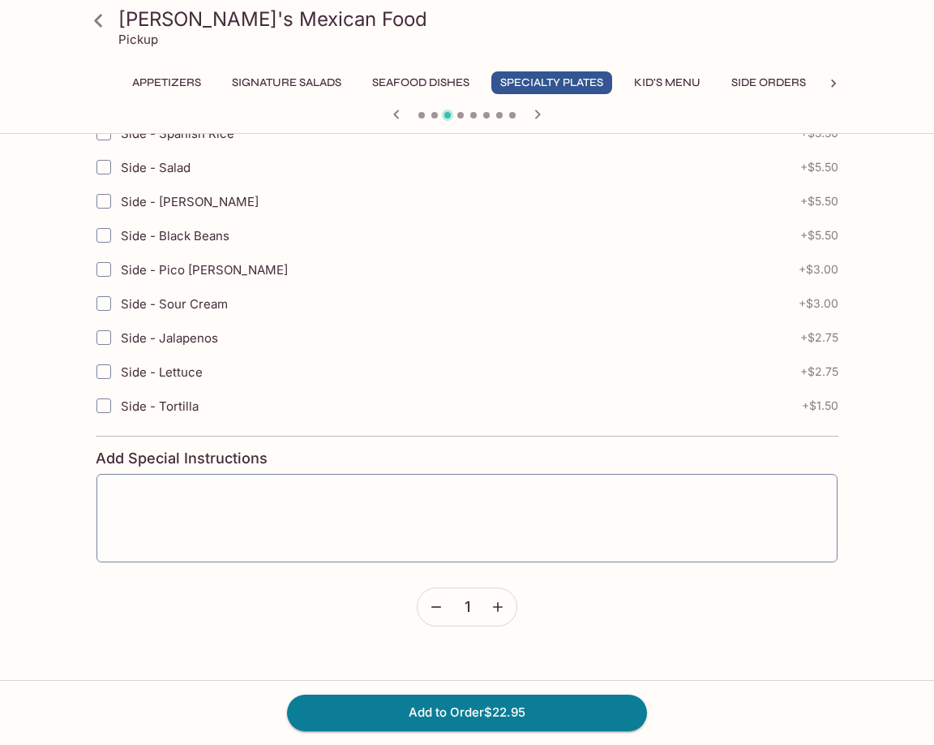
scroll to position [947, 0]
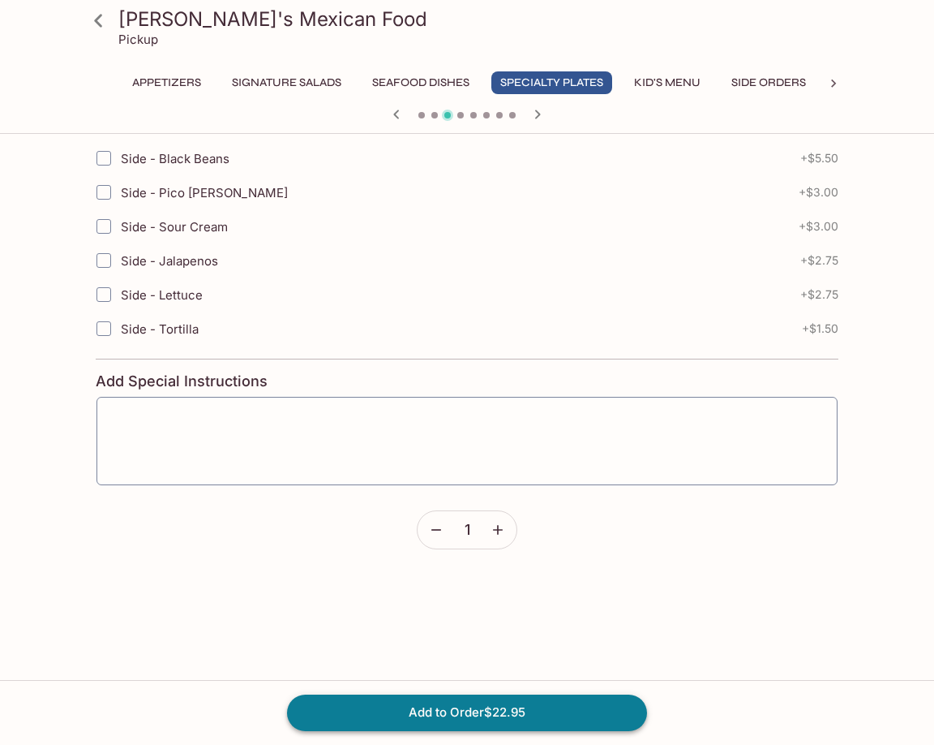
click at [453, 715] on button "Add to Order $22.95" at bounding box center [467, 712] width 360 height 36
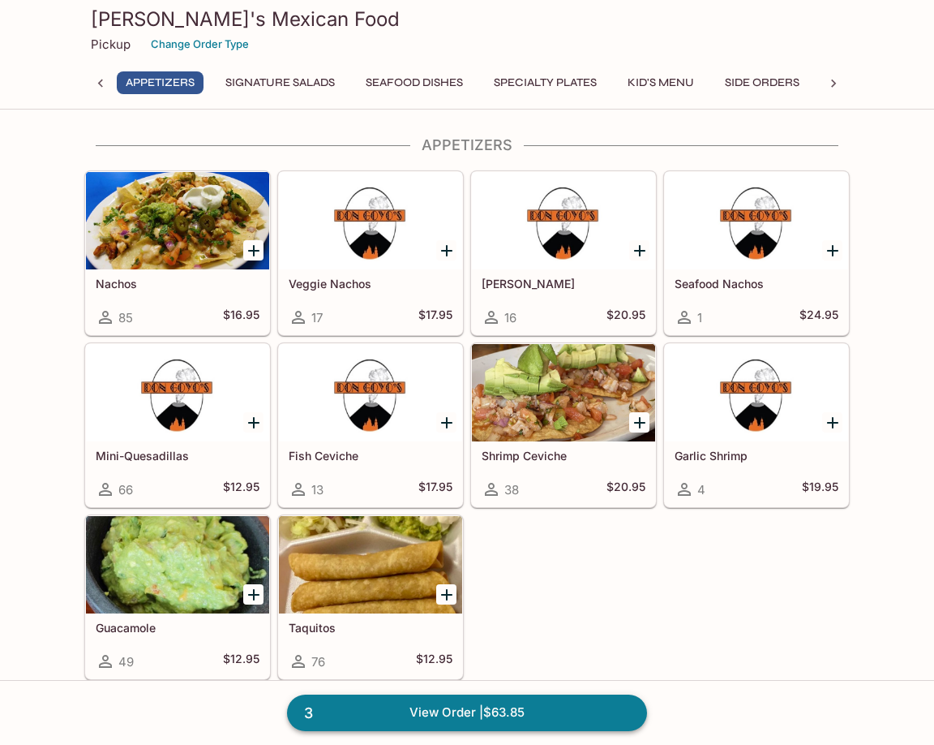
click at [446, 722] on link "3 View Order | $63.85" at bounding box center [467, 712] width 360 height 36
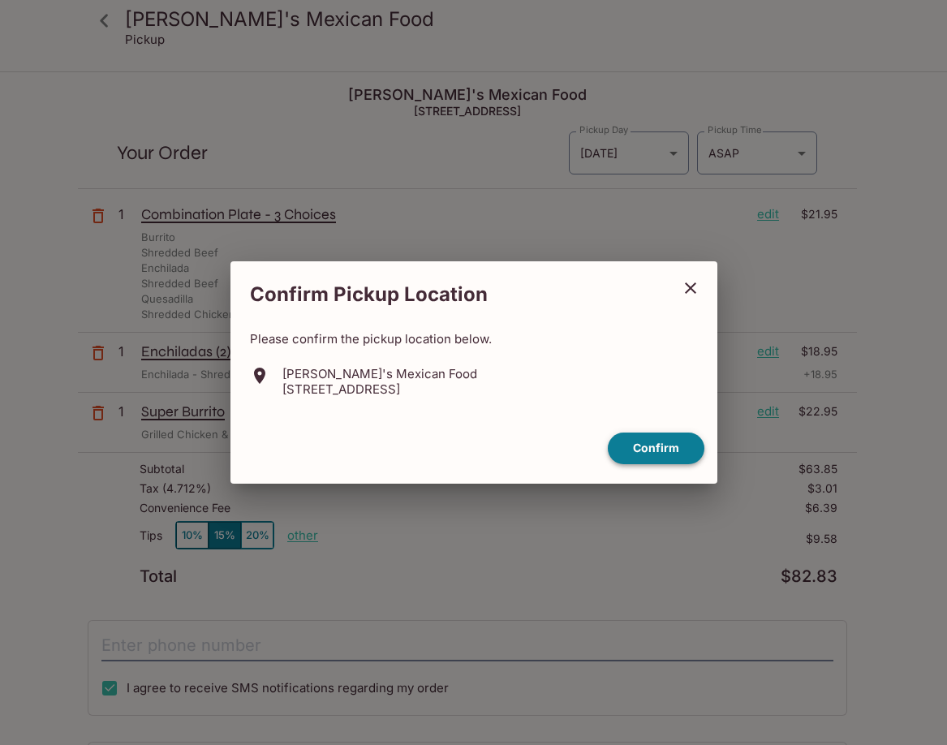
click at [626, 447] on button "Confirm" at bounding box center [656, 448] width 97 height 32
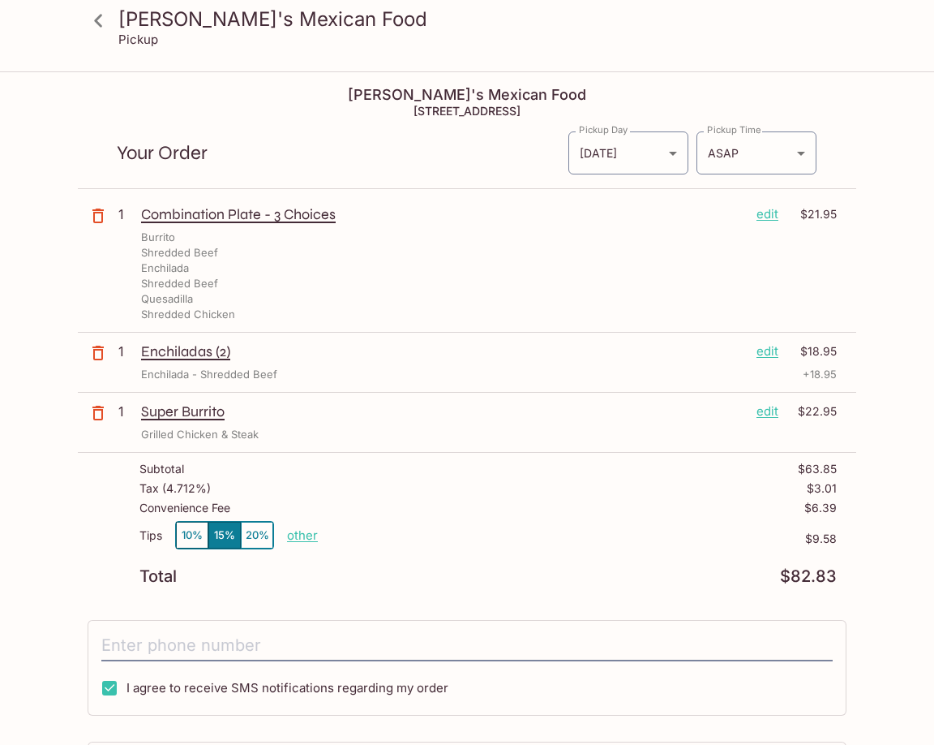
click at [182, 539] on button "10%" at bounding box center [192, 535] width 32 height 27
click at [196, 643] on input "tel" at bounding box center [467, 645] width 732 height 31
type input "[PHONE_NUMBER]"
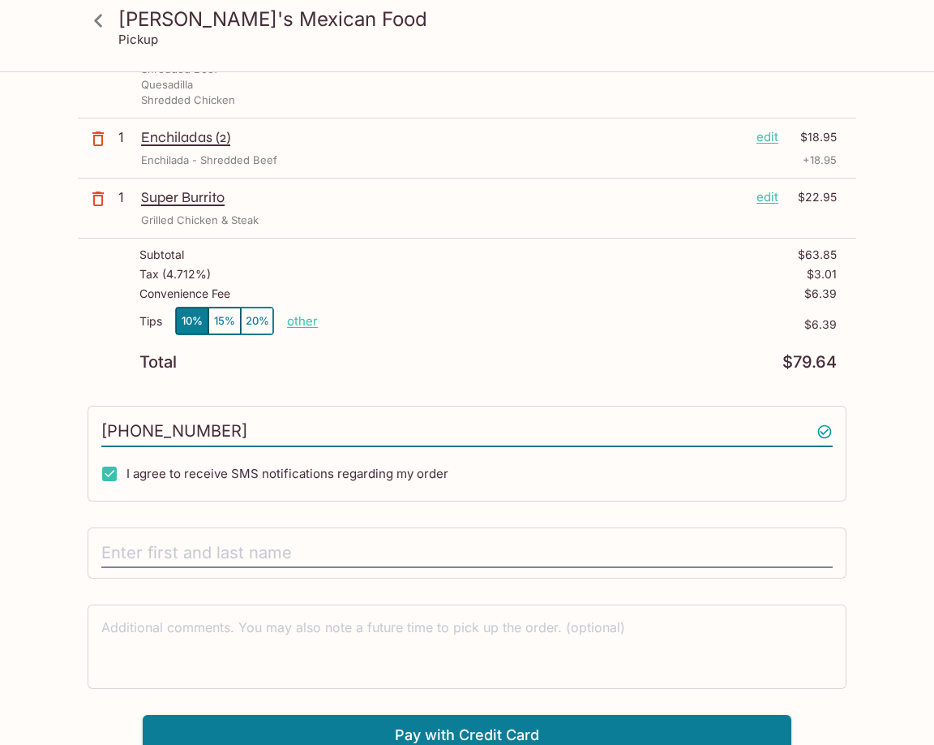
scroll to position [225, 0]
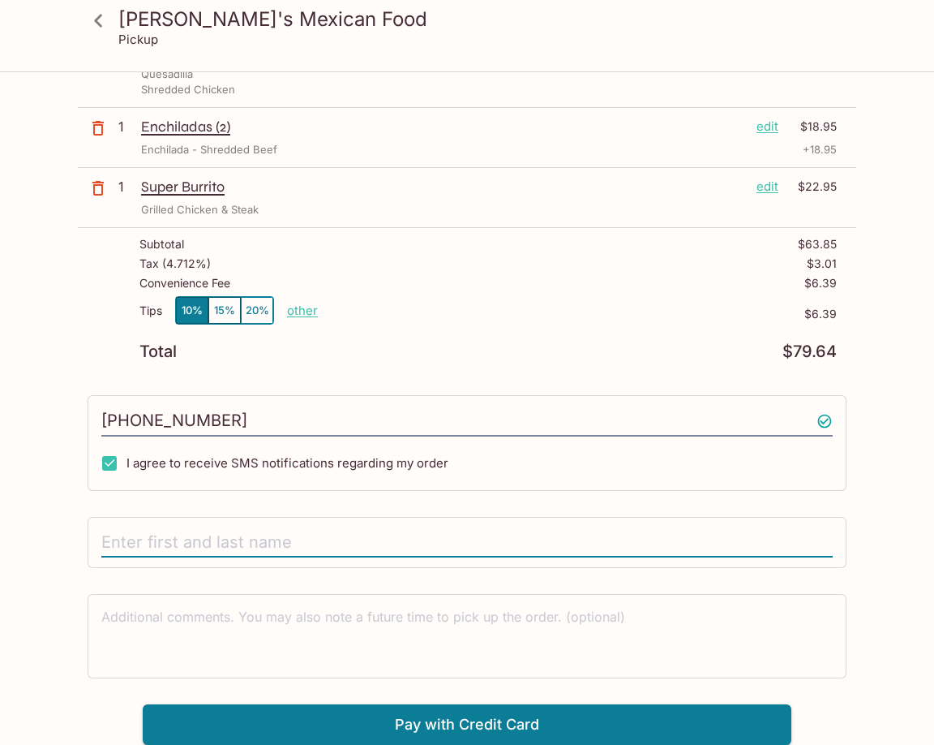
click at [340, 551] on input "text" at bounding box center [467, 542] width 732 height 31
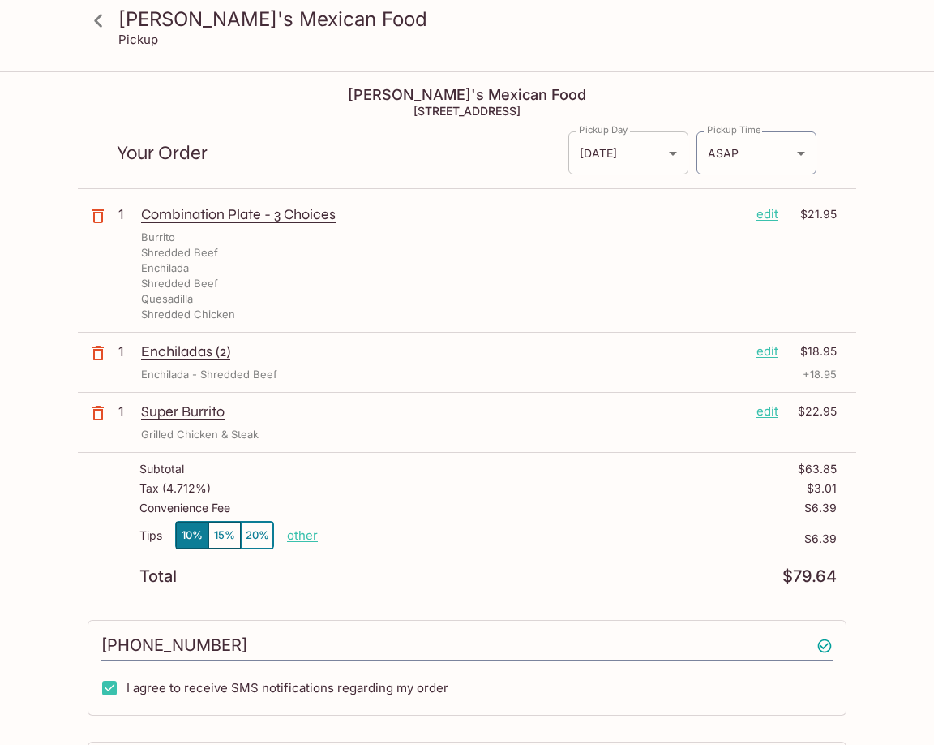
type input "[PERSON_NAME]"
click at [640, 150] on body "[PERSON_NAME]'s Mexican Food Pickup [PERSON_NAME]'s Mexican Food [STREET_ADDRES…" at bounding box center [467, 445] width 934 height 745
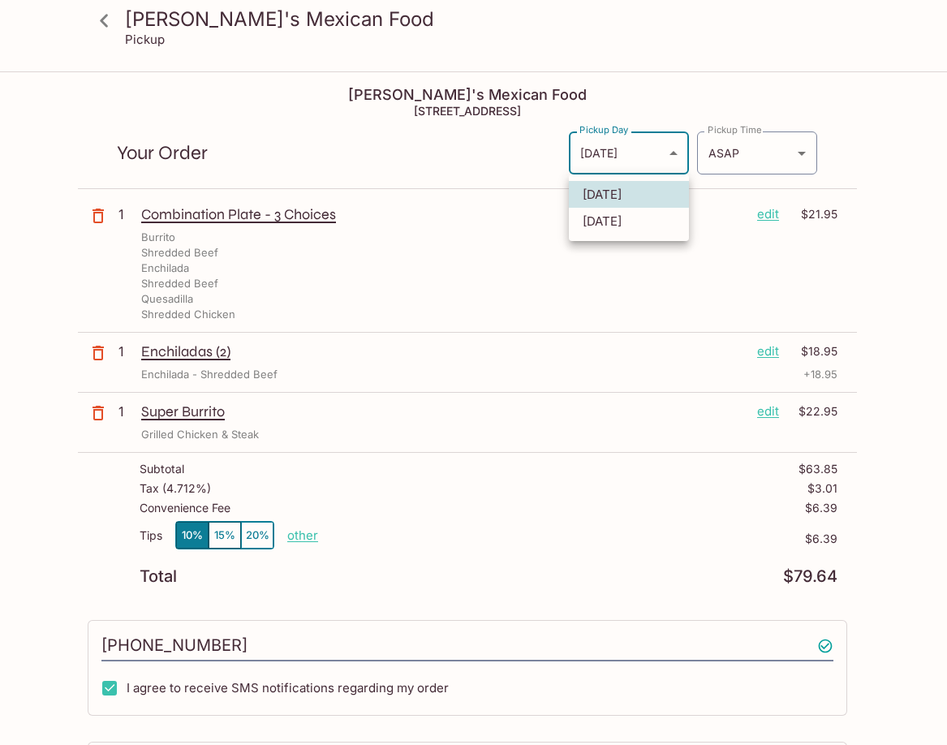
click at [736, 144] on div at bounding box center [473, 372] width 947 height 745
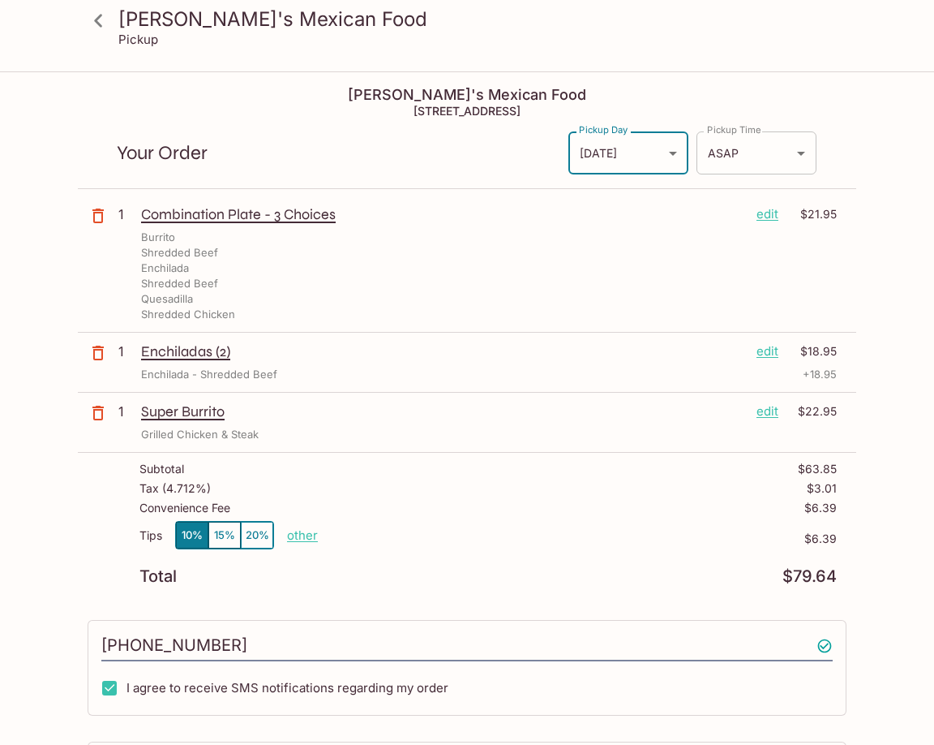
click at [737, 159] on body "[PERSON_NAME]'s Mexican Food Pickup [PERSON_NAME]'s Mexican Food [STREET_ADDRES…" at bounding box center [467, 445] width 934 height 745
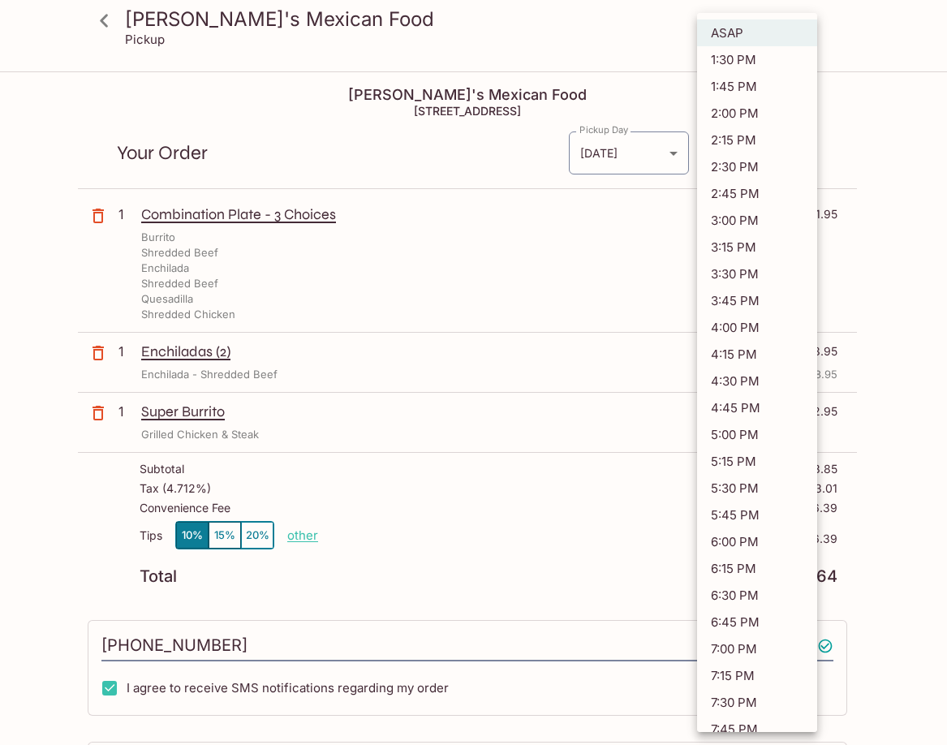
click at [753, 463] on li "5:15 PM" at bounding box center [757, 461] width 120 height 27
type input "[DATE]T03:15:41.000000Z"
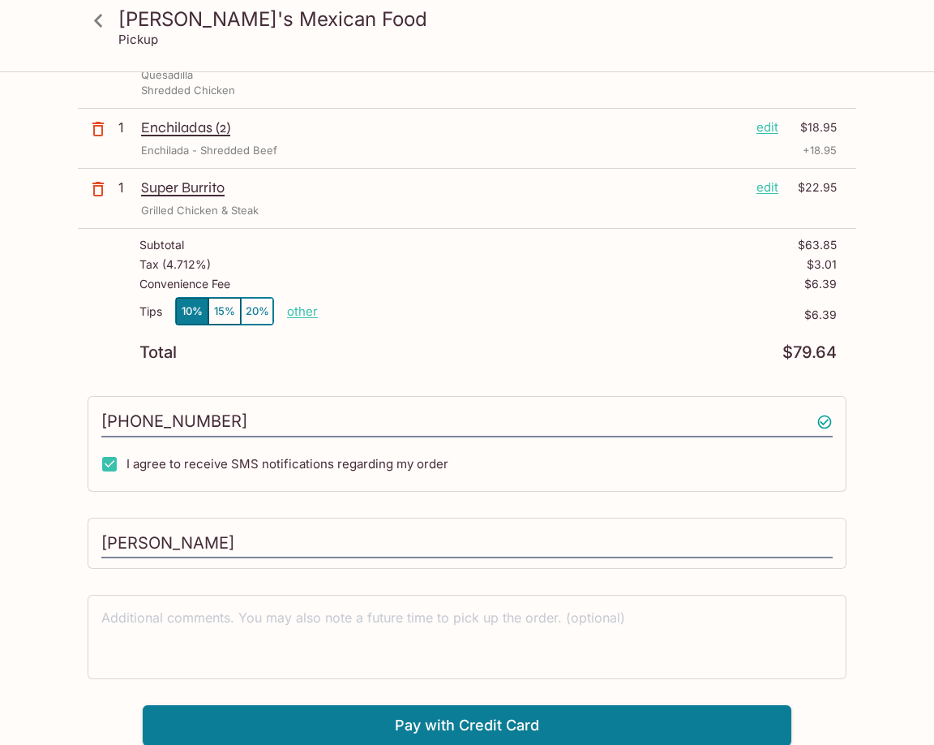
scroll to position [225, 0]
click at [384, 722] on button "Pay with Credit Card" at bounding box center [467, 724] width 649 height 41
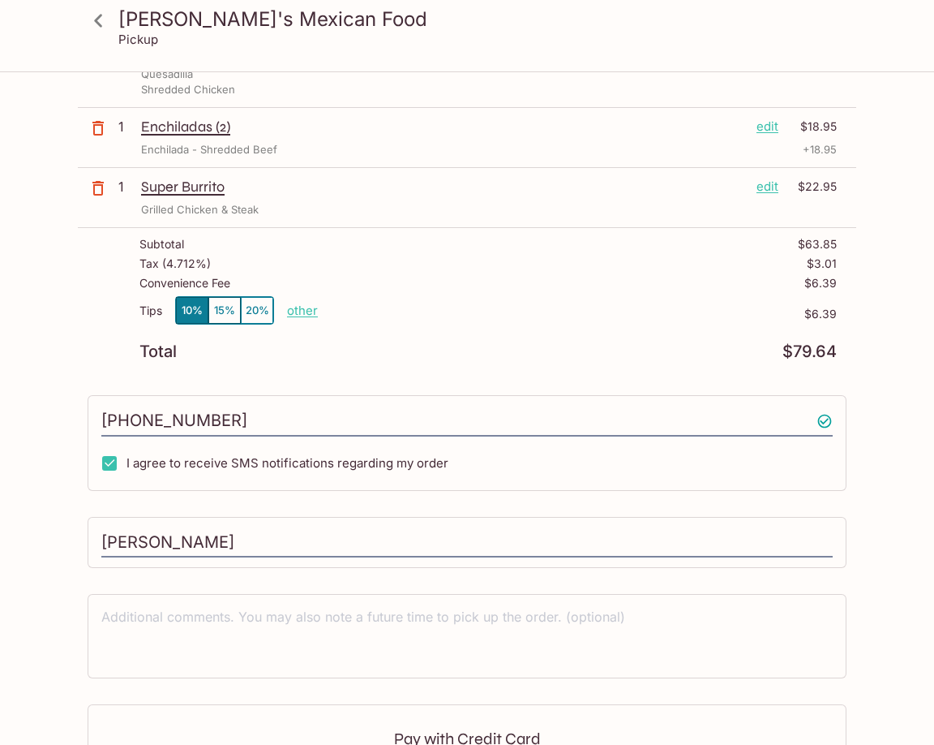
scroll to position [468, 0]
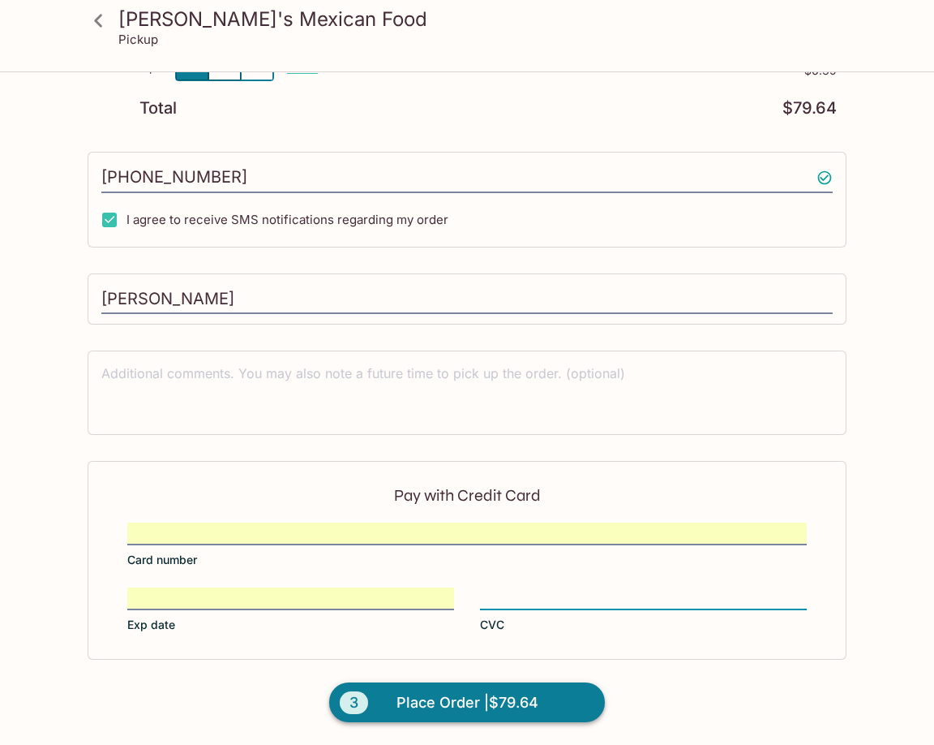
click at [433, 701] on span "Place Order | $79.64" at bounding box center [468, 703] width 142 height 26
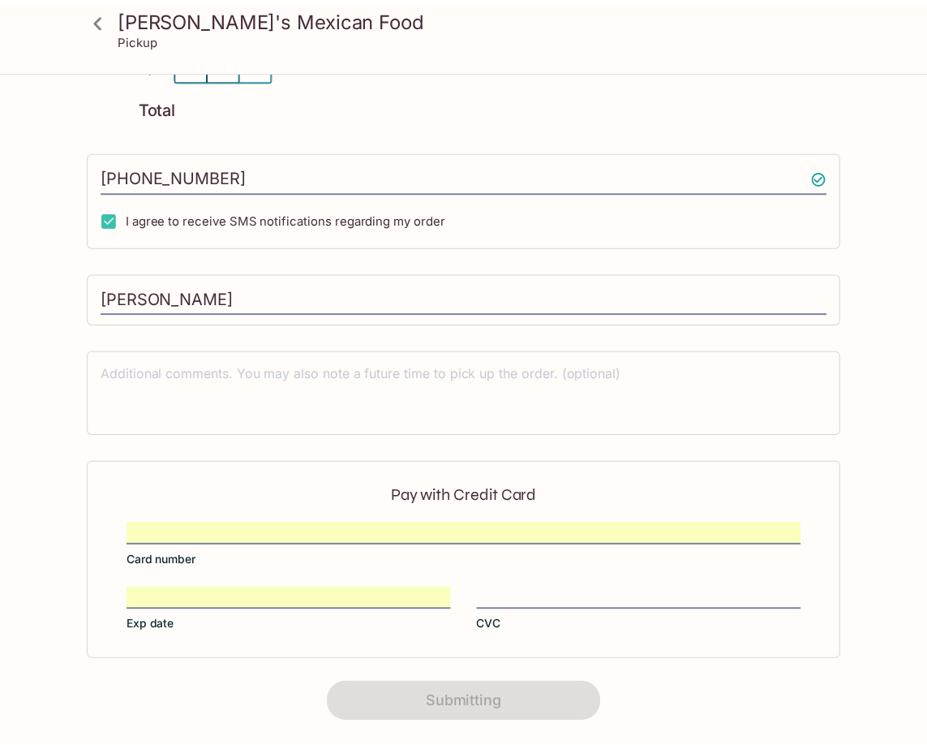
scroll to position [0, 0]
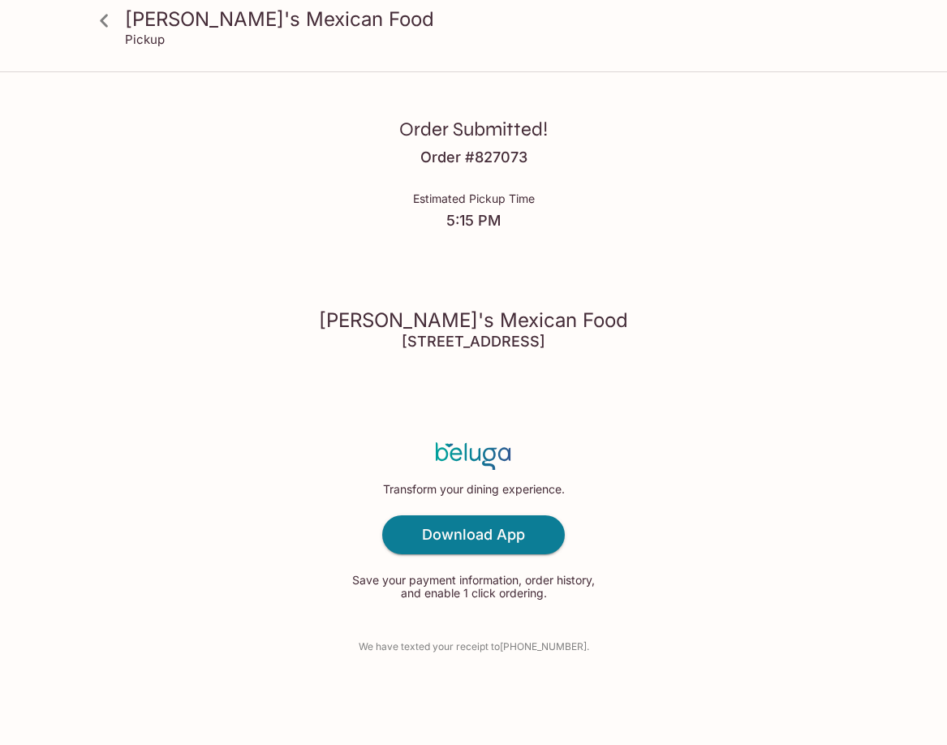
click at [548, 191] on div "Order Submitted! Order # 827073 Estimated Pickup Time 5:15 PM [PERSON_NAME]'s M…" at bounding box center [473, 372] width 947 height 745
click at [904, 174] on div "Order Submitted! Order # 827073 Estimated Pickup Time 5:15 PM [PERSON_NAME]'s M…" at bounding box center [473, 372] width 947 height 745
